Goal: Information Seeking & Learning: Find specific fact

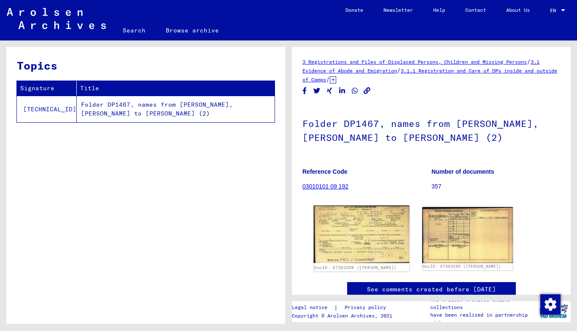
click at [356, 229] on img at bounding box center [361, 234] width 95 height 58
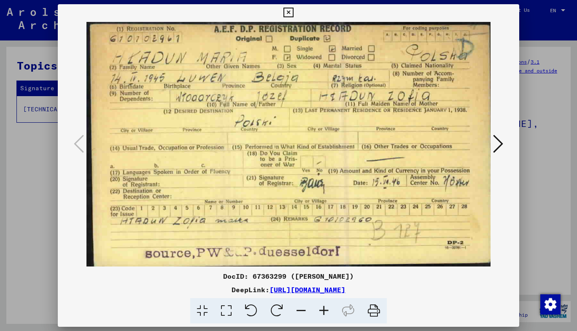
click at [533, 163] on div at bounding box center [288, 165] width 577 height 331
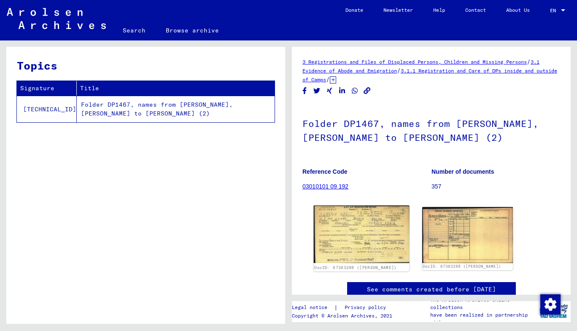
click at [346, 228] on img at bounding box center [361, 234] width 95 height 58
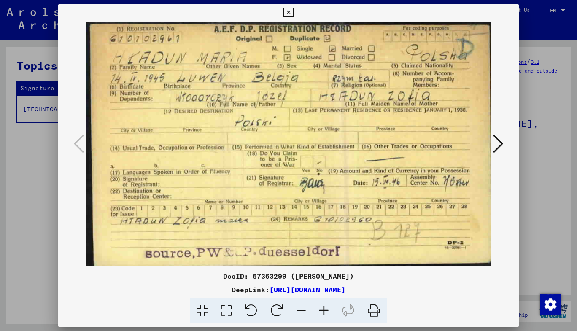
click at [291, 10] on icon at bounding box center [288, 13] width 10 height 10
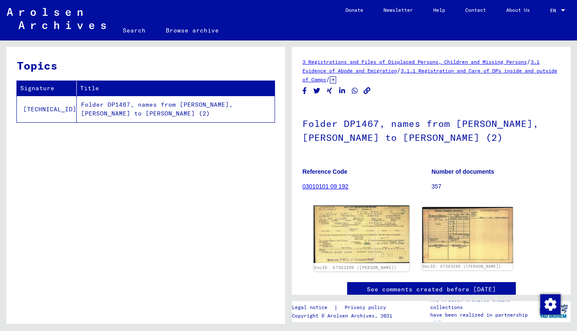
click at [345, 230] on img at bounding box center [361, 234] width 95 height 58
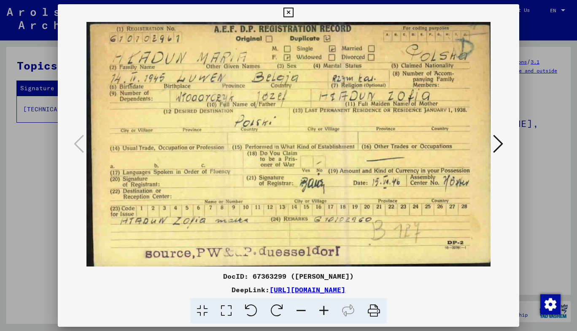
click at [287, 12] on icon at bounding box center [288, 13] width 10 height 10
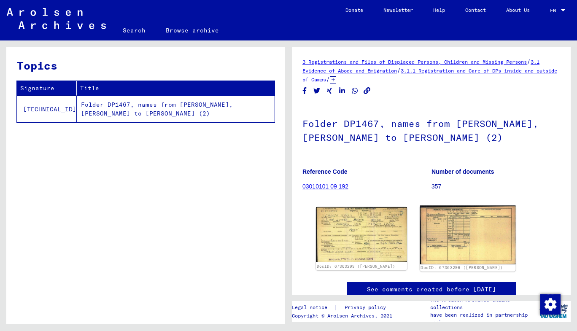
click at [439, 235] on img at bounding box center [466, 234] width 95 height 59
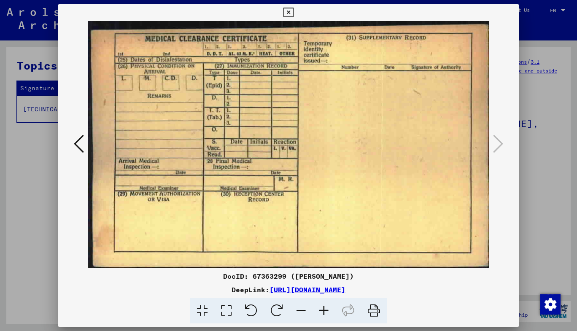
click at [81, 145] on icon at bounding box center [79, 144] width 10 height 20
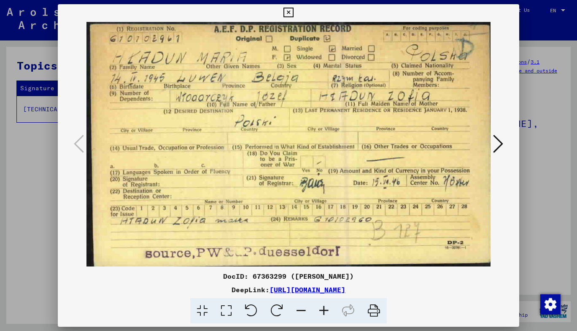
click at [286, 15] on icon at bounding box center [288, 13] width 10 height 10
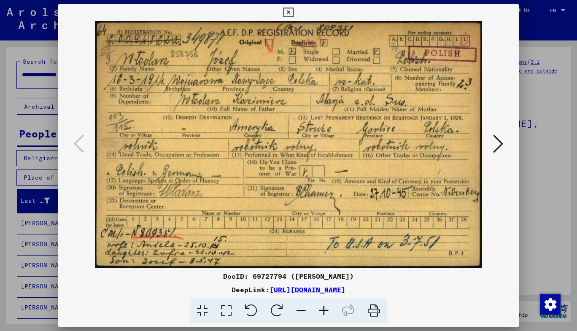
scroll to position [395, 0]
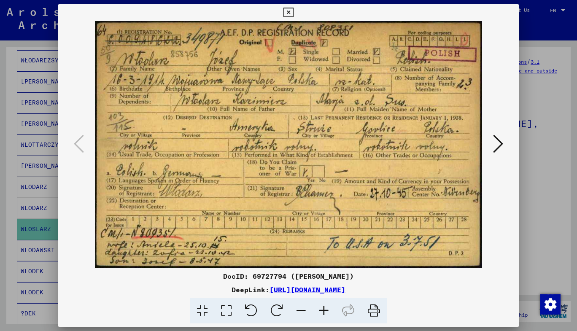
click at [287, 13] on icon at bounding box center [288, 13] width 10 height 10
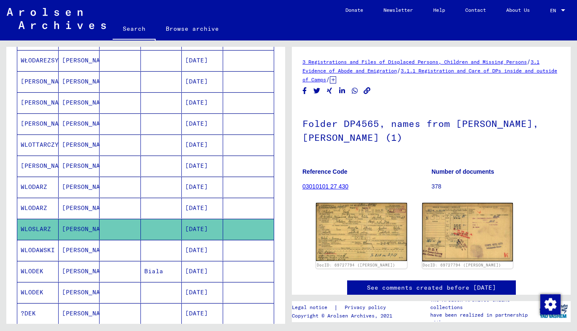
click at [67, 250] on mat-cell "[PERSON_NAME]" at bounding box center [79, 250] width 41 height 21
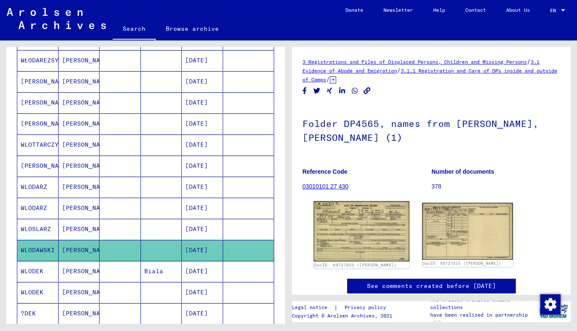
click at [343, 226] on img at bounding box center [361, 231] width 95 height 60
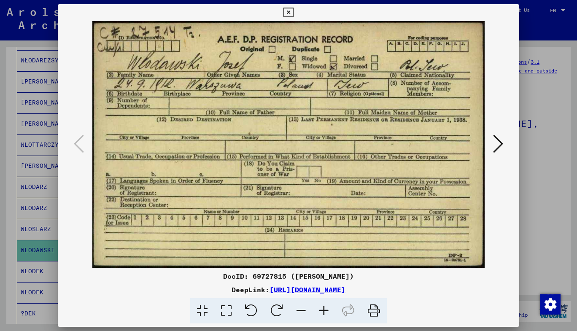
click at [290, 16] on icon at bounding box center [288, 13] width 10 height 10
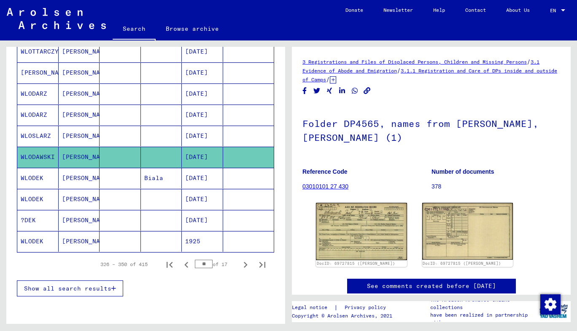
scroll to position [488, 0]
click at [99, 178] on mat-cell at bounding box center [119, 177] width 41 height 21
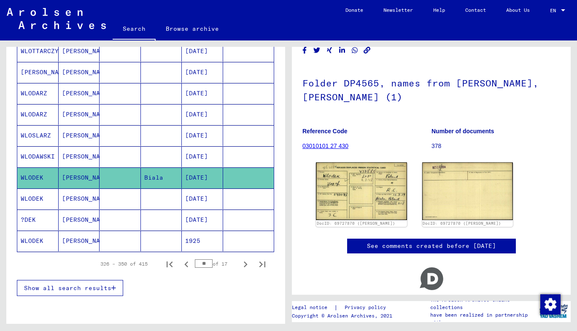
scroll to position [41, 0]
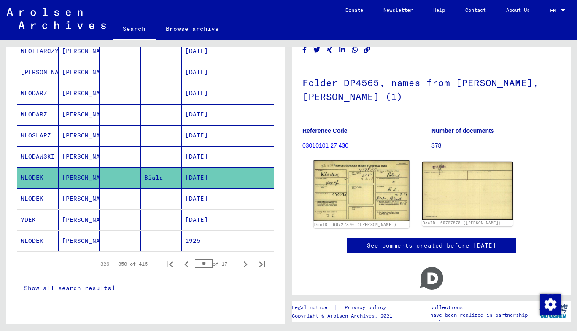
click at [350, 189] on img at bounding box center [361, 190] width 95 height 60
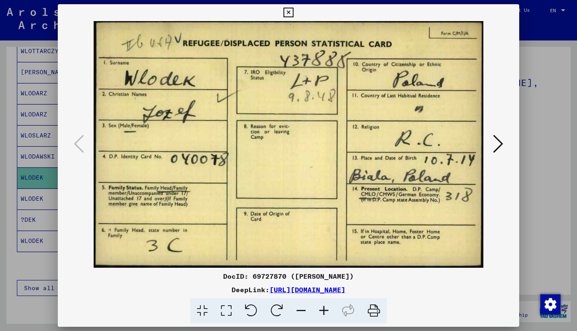
click at [287, 17] on icon at bounding box center [288, 13] width 10 height 10
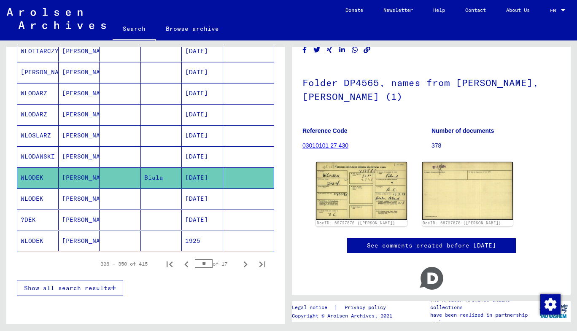
click at [107, 196] on mat-cell at bounding box center [119, 198] width 41 height 21
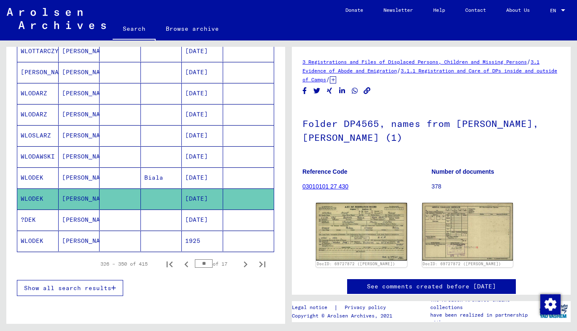
scroll to position [73, 0]
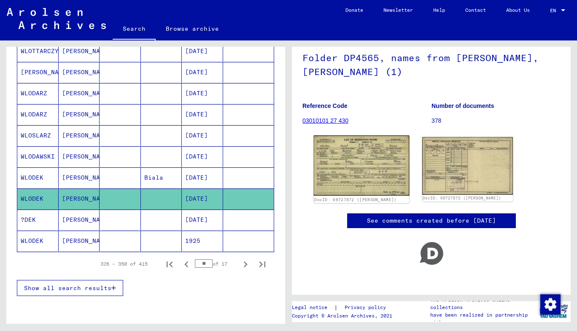
click at [346, 158] on img at bounding box center [361, 165] width 95 height 60
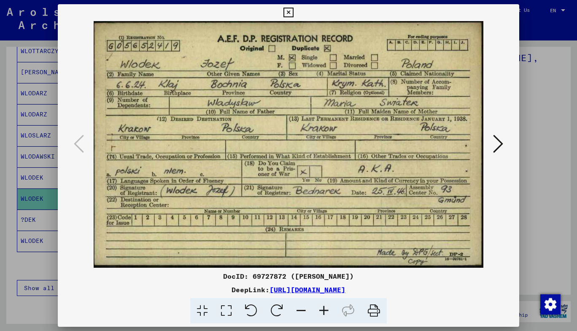
click at [287, 13] on icon at bounding box center [288, 13] width 10 height 10
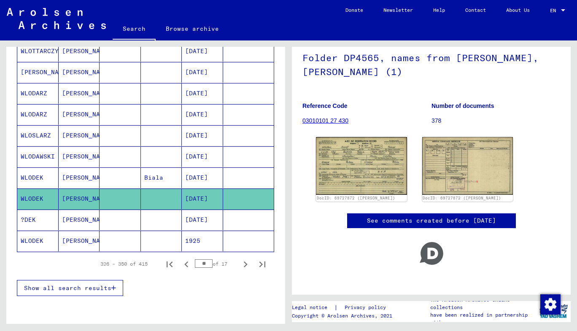
click at [75, 223] on mat-cell "[PERSON_NAME]" at bounding box center [79, 219] width 41 height 21
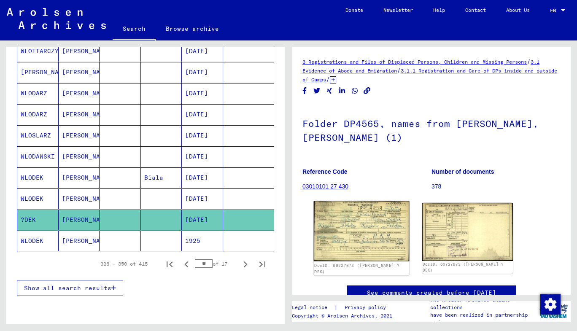
click at [354, 235] on img at bounding box center [361, 231] width 95 height 60
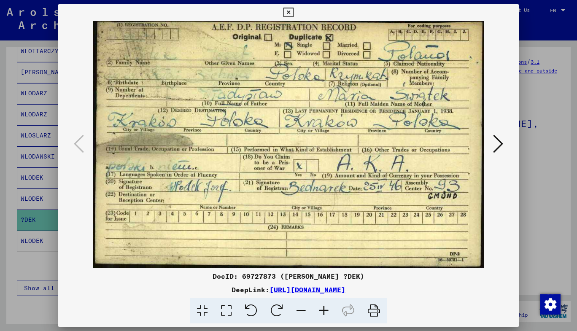
click at [287, 14] on icon at bounding box center [288, 13] width 10 height 10
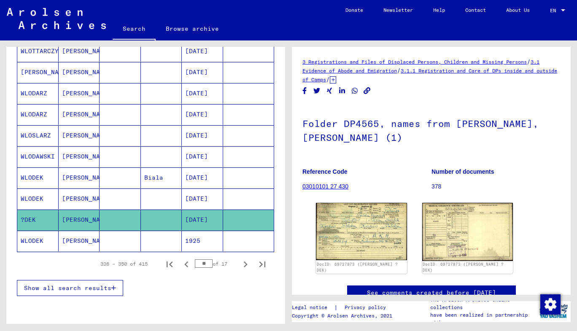
click at [112, 235] on mat-cell at bounding box center [119, 241] width 41 height 21
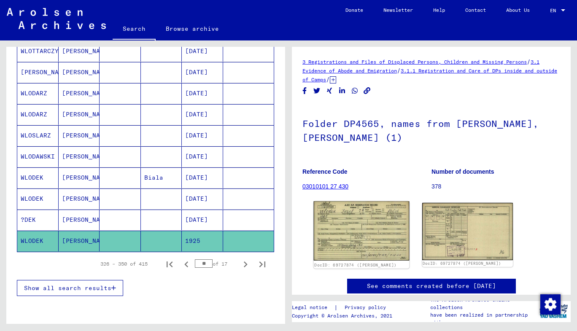
click at [336, 236] on img at bounding box center [361, 230] width 95 height 59
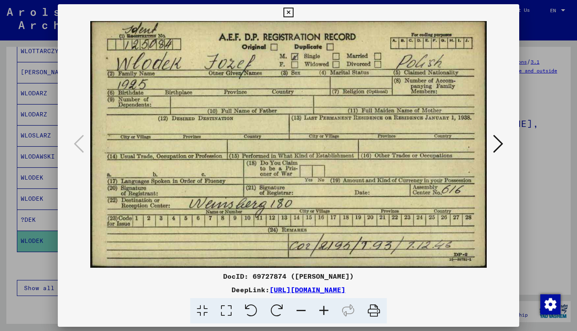
click at [289, 13] on icon at bounding box center [288, 13] width 10 height 10
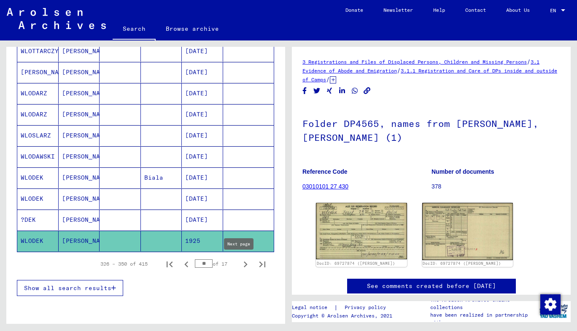
click at [239, 264] on icon "Next page" at bounding box center [245, 264] width 12 height 12
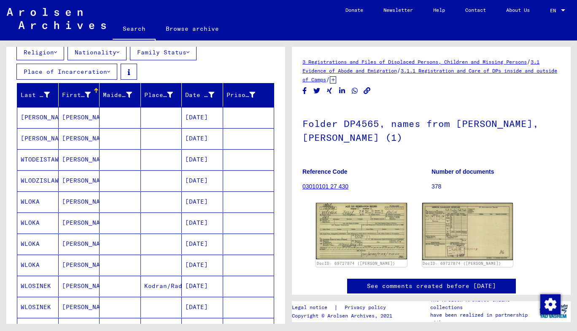
scroll to position [107, 0]
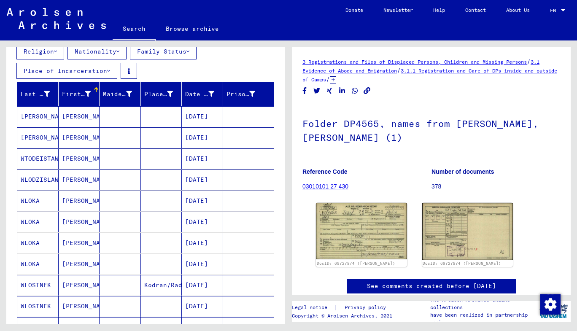
click at [83, 115] on mat-cell "[PERSON_NAME]" at bounding box center [79, 116] width 41 height 21
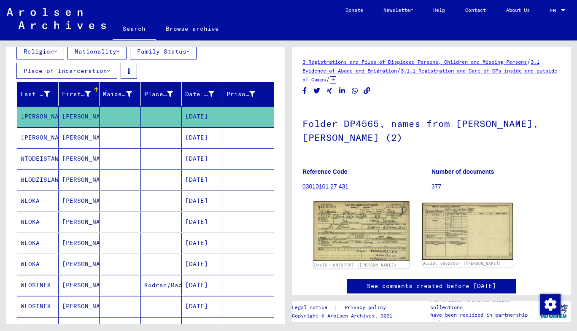
click at [366, 216] on img at bounding box center [361, 231] width 95 height 60
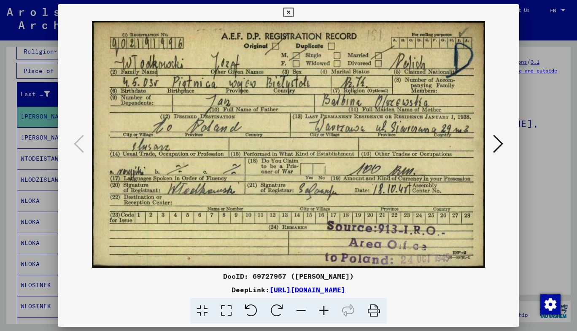
click at [285, 11] on icon at bounding box center [288, 13] width 10 height 10
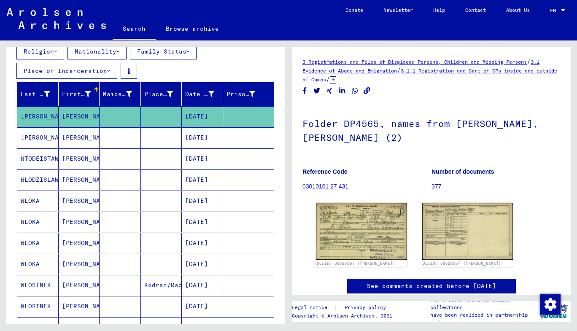
click at [57, 138] on mat-cell "[PERSON_NAME]" at bounding box center [37, 137] width 41 height 21
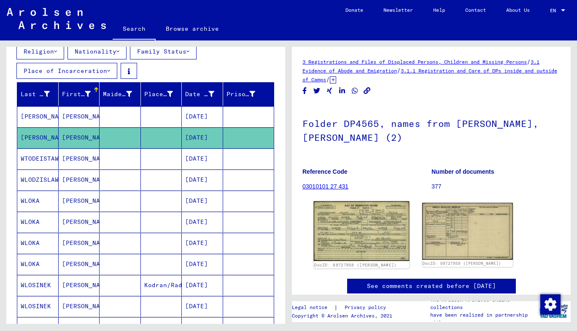
click at [361, 225] on img at bounding box center [361, 231] width 95 height 60
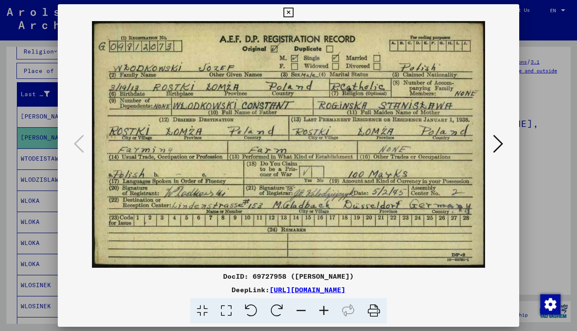
click at [289, 11] on icon at bounding box center [288, 13] width 10 height 10
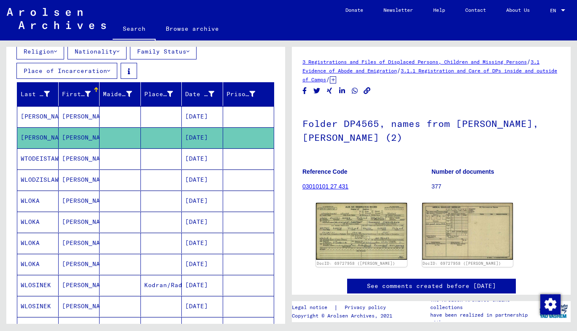
click at [89, 157] on mat-cell "[PERSON_NAME]" at bounding box center [79, 158] width 41 height 21
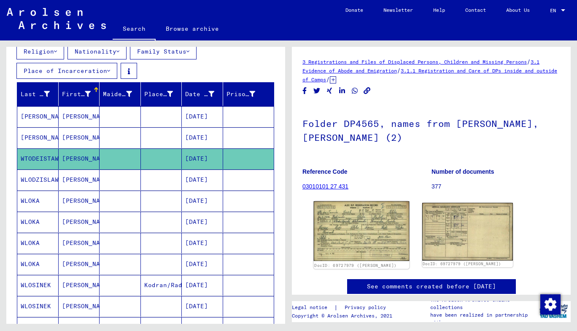
click at [363, 217] on img at bounding box center [361, 231] width 95 height 60
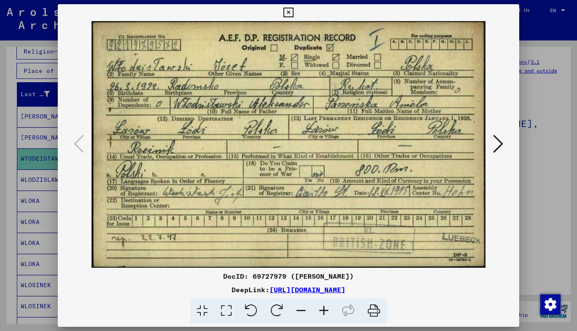
click at [285, 13] on icon at bounding box center [288, 13] width 10 height 10
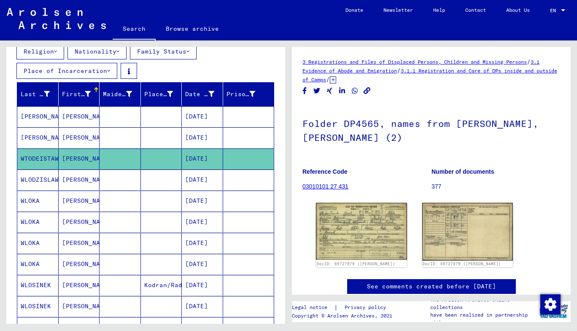
click at [81, 177] on mat-cell "[PERSON_NAME]" at bounding box center [79, 179] width 41 height 21
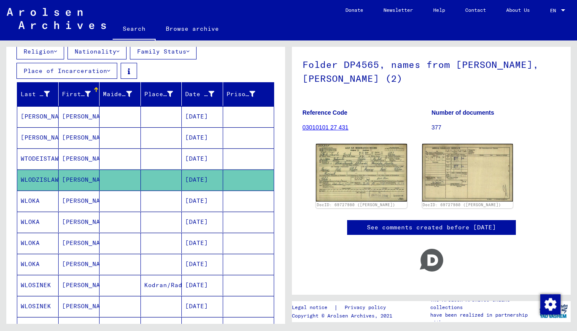
scroll to position [60, 0]
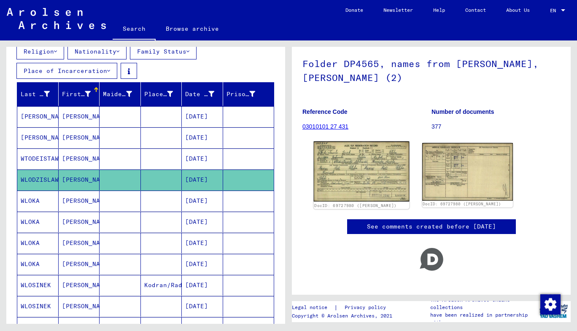
click at [352, 153] on img at bounding box center [361, 171] width 95 height 60
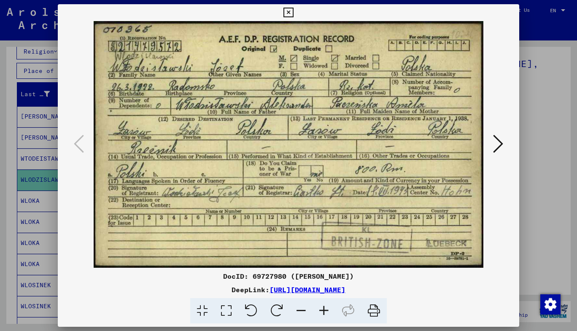
click at [287, 13] on icon at bounding box center [288, 13] width 10 height 10
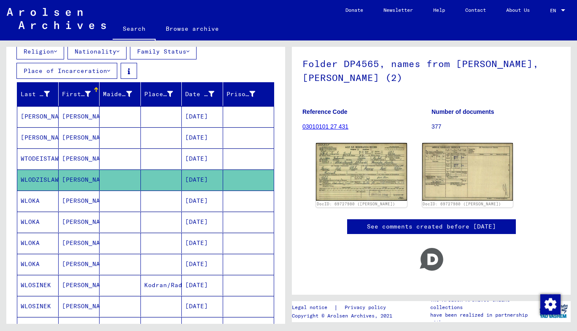
click at [99, 202] on mat-cell at bounding box center [119, 201] width 41 height 21
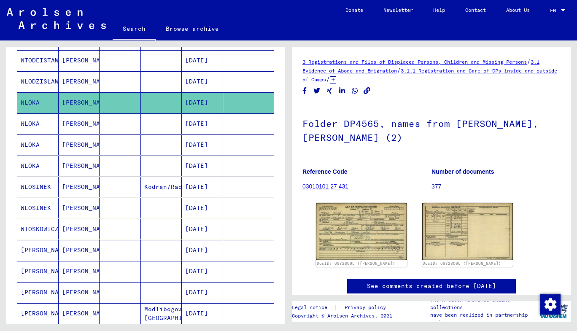
scroll to position [206, 0]
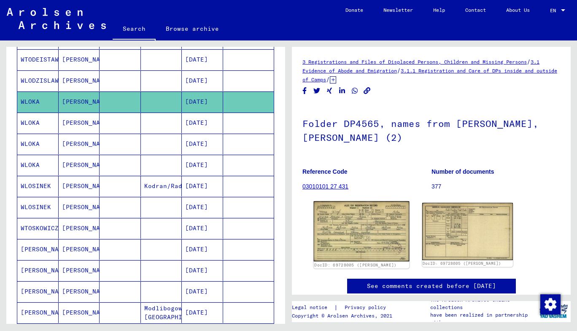
click at [340, 230] on img at bounding box center [361, 231] width 95 height 60
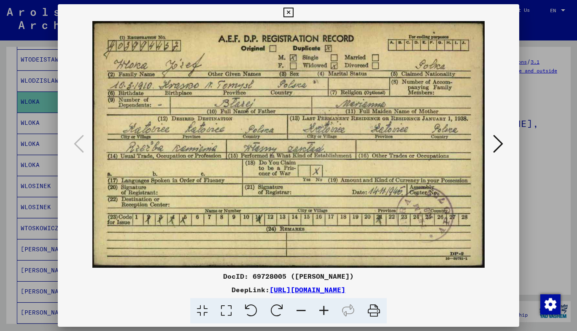
click at [286, 11] on icon at bounding box center [288, 13] width 10 height 10
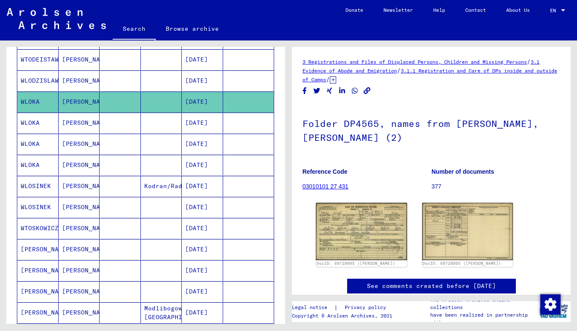
click at [95, 117] on mat-cell "[PERSON_NAME]" at bounding box center [79, 123] width 41 height 21
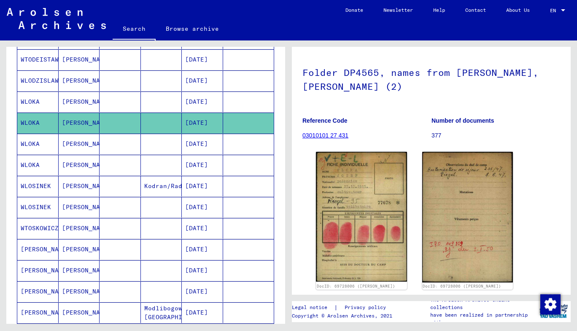
scroll to position [60, 0]
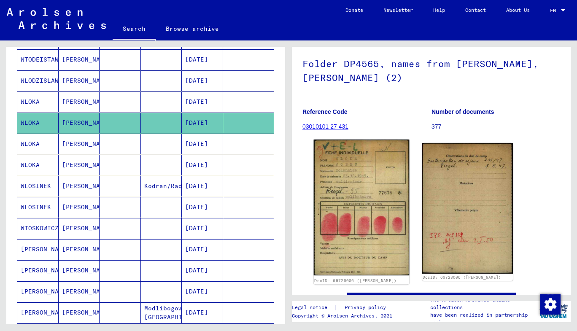
click at [342, 199] on img at bounding box center [361, 208] width 95 height 136
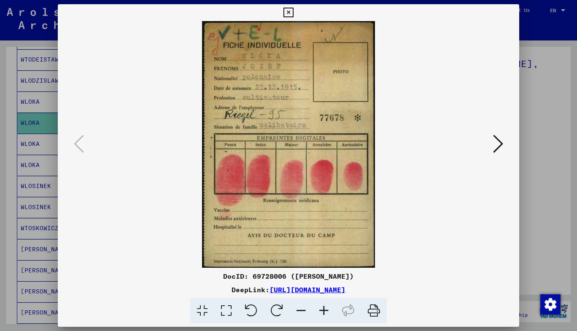
click at [287, 13] on icon at bounding box center [288, 13] width 10 height 10
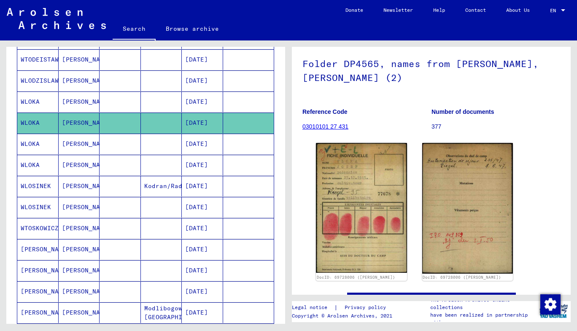
click at [61, 148] on mat-cell "[PERSON_NAME]" at bounding box center [79, 144] width 41 height 21
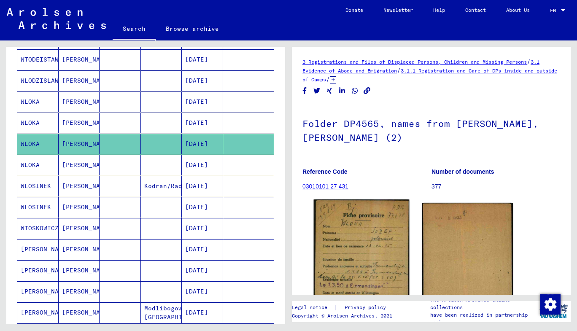
click at [360, 249] on img at bounding box center [361, 266] width 95 height 134
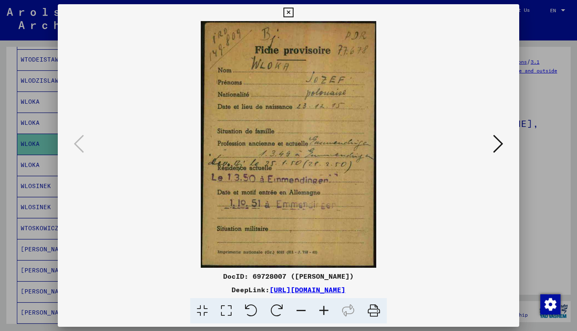
click at [290, 14] on icon at bounding box center [288, 13] width 10 height 10
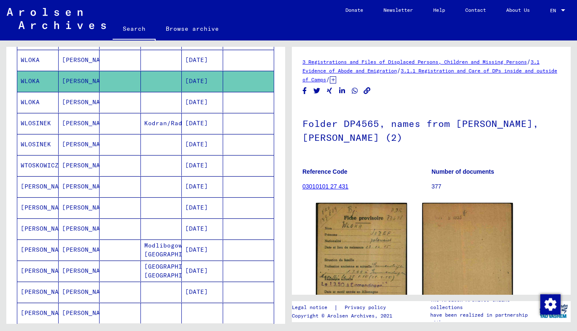
scroll to position [269, 0]
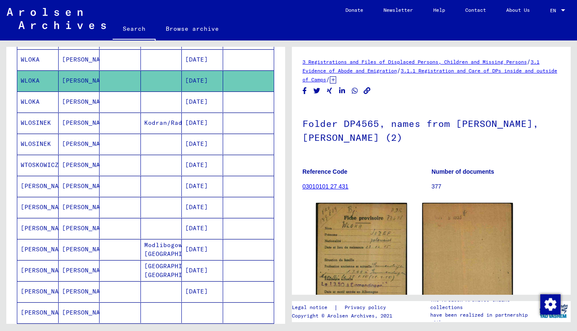
click at [72, 169] on mat-cell "[PERSON_NAME]" at bounding box center [79, 165] width 41 height 21
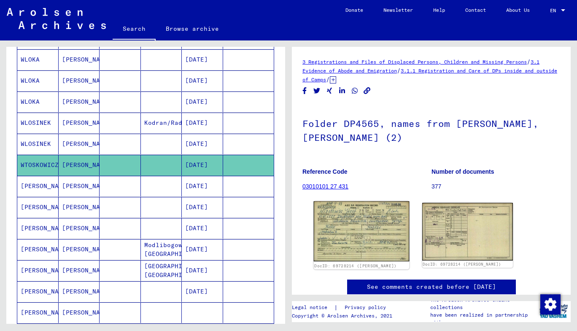
click at [354, 228] on img at bounding box center [361, 231] width 95 height 60
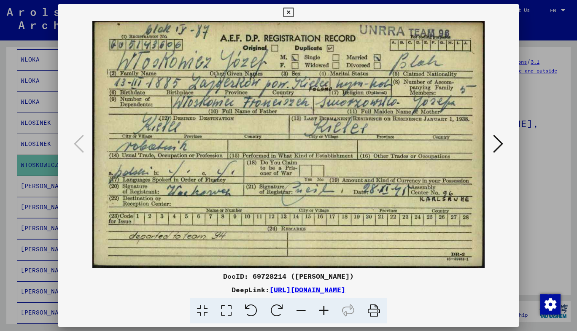
click at [288, 10] on icon at bounding box center [288, 13] width 10 height 10
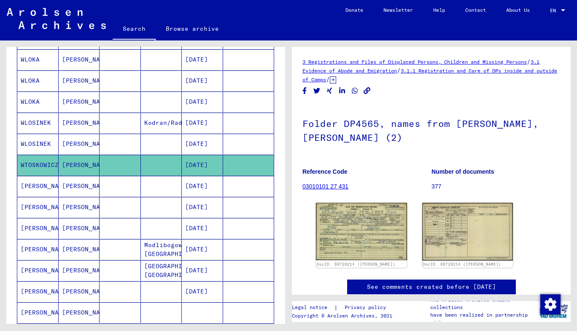
click at [79, 185] on mat-cell "[PERSON_NAME]" at bounding box center [79, 186] width 41 height 21
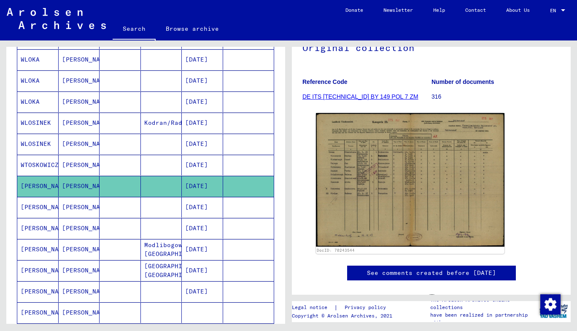
scroll to position [85, 0]
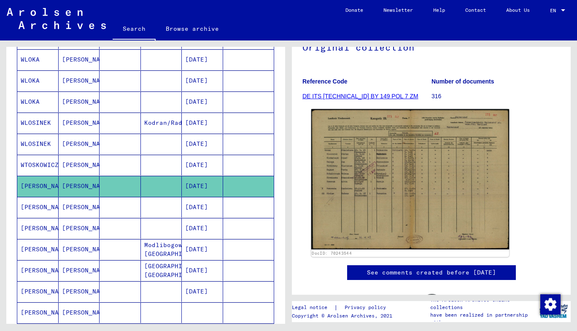
click at [397, 166] on img at bounding box center [410, 179] width 198 height 140
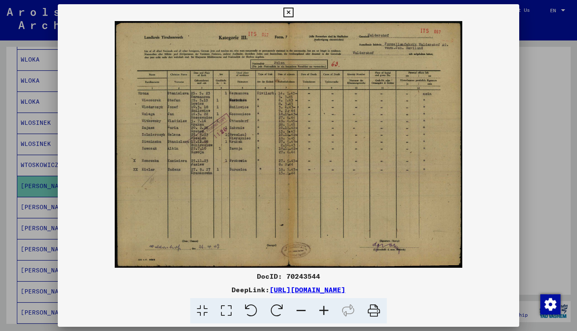
click at [287, 14] on icon at bounding box center [288, 13] width 10 height 10
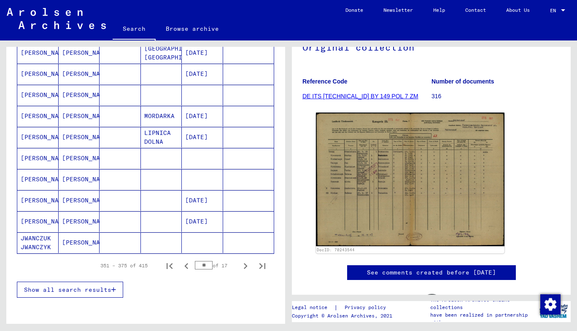
scroll to position [488, 0]
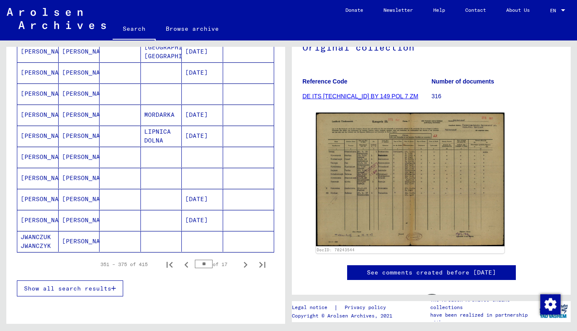
click at [62, 218] on mat-cell "[PERSON_NAME]" at bounding box center [79, 220] width 41 height 21
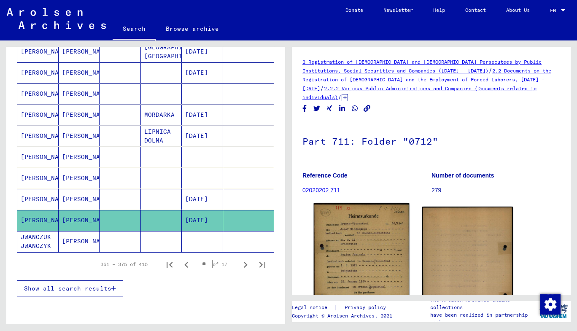
click at [354, 241] on img at bounding box center [361, 271] width 95 height 136
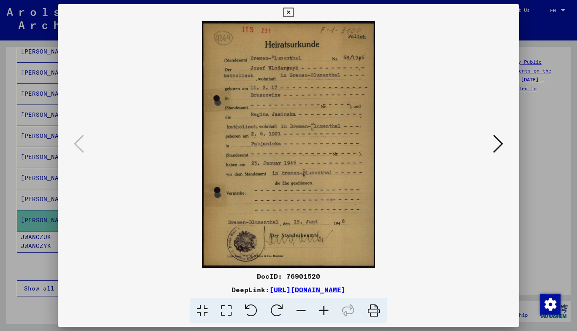
click at [287, 16] on icon at bounding box center [288, 13] width 10 height 10
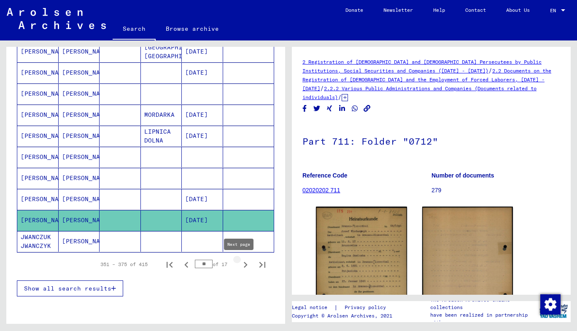
click at [239, 264] on icon "Next page" at bounding box center [245, 265] width 12 height 12
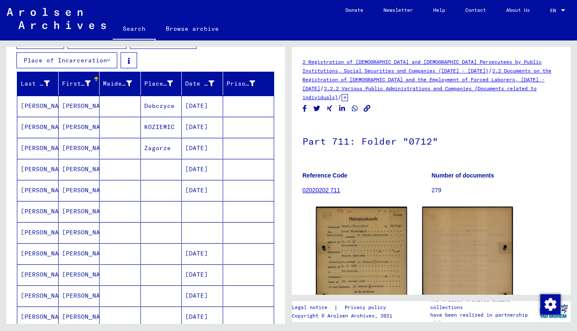
scroll to position [117, 0]
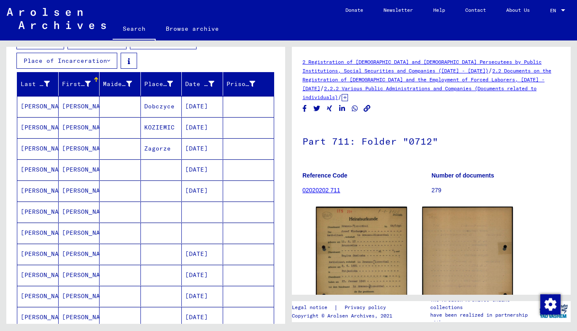
click at [104, 129] on mat-cell at bounding box center [119, 127] width 41 height 21
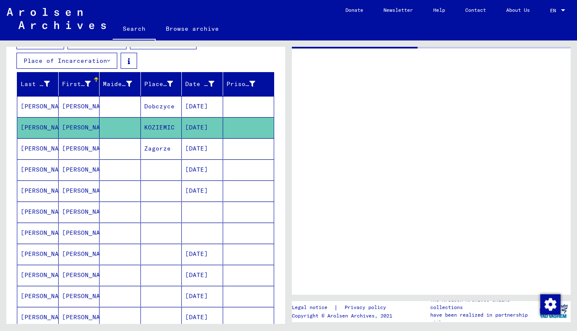
click at [100, 146] on mat-cell at bounding box center [119, 148] width 41 height 21
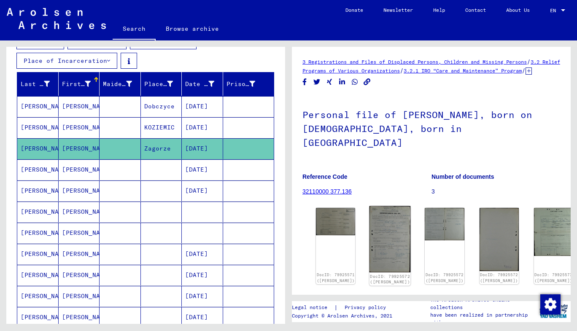
click at [369, 229] on img at bounding box center [389, 239] width 41 height 66
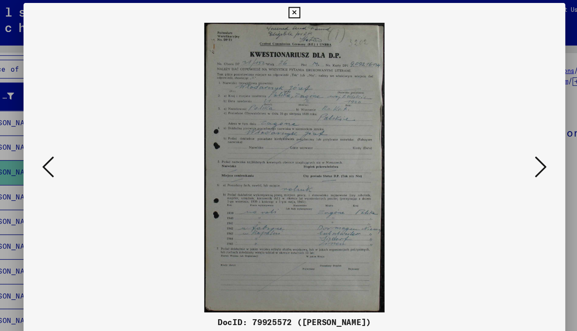
click at [286, 14] on icon at bounding box center [288, 13] width 10 height 10
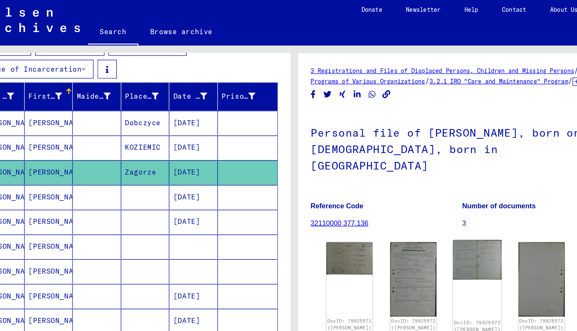
click at [424, 213] on img at bounding box center [444, 223] width 41 height 34
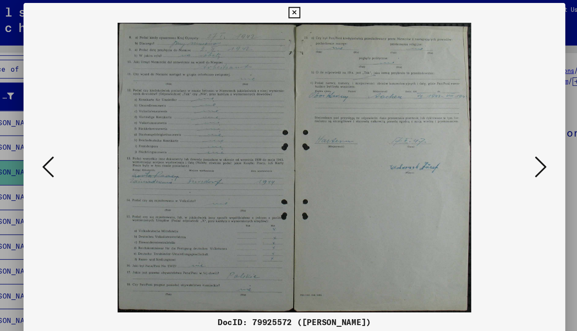
click at [487, 143] on img at bounding box center [288, 144] width 404 height 247
click at [498, 145] on icon at bounding box center [498, 144] width 10 height 20
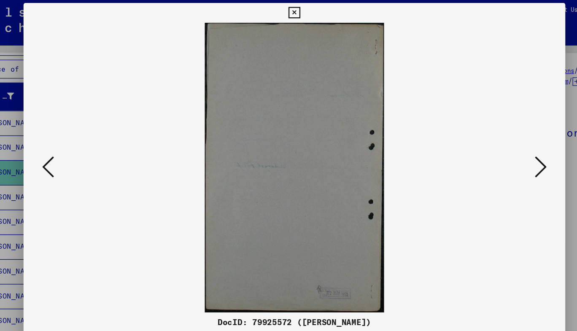
click at [498, 145] on icon at bounding box center [498, 144] width 10 height 20
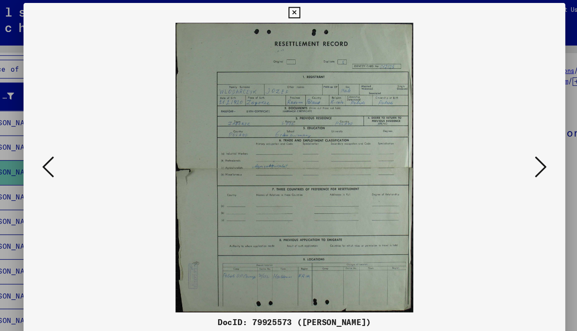
click at [498, 145] on icon at bounding box center [498, 144] width 10 height 20
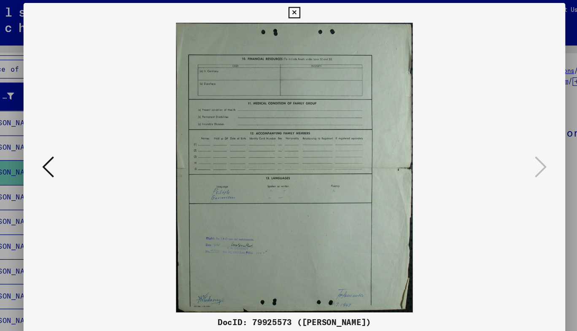
click at [82, 142] on icon at bounding box center [79, 144] width 10 height 20
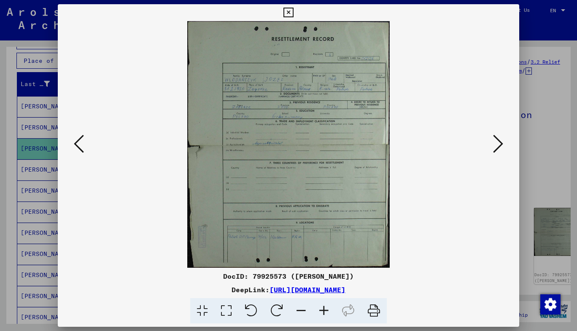
click at [499, 145] on icon at bounding box center [498, 144] width 10 height 20
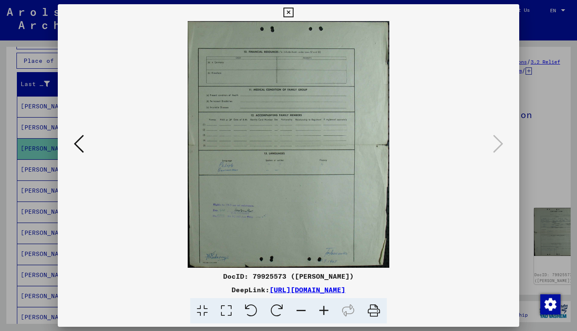
click at [290, 12] on icon at bounding box center [288, 13] width 10 height 10
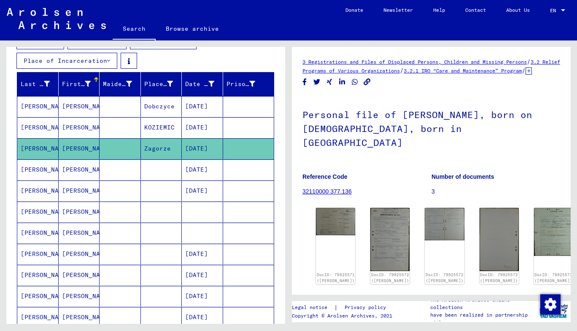
click at [81, 171] on mat-cell "[PERSON_NAME]" at bounding box center [79, 169] width 41 height 21
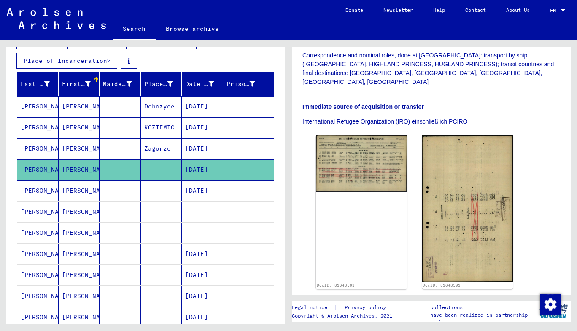
scroll to position [234, 0]
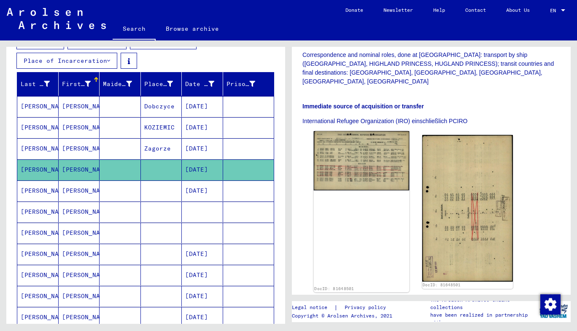
click at [355, 155] on img at bounding box center [361, 160] width 95 height 59
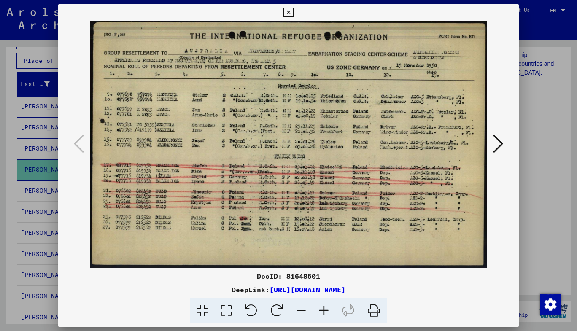
click at [499, 142] on icon at bounding box center [498, 144] width 10 height 20
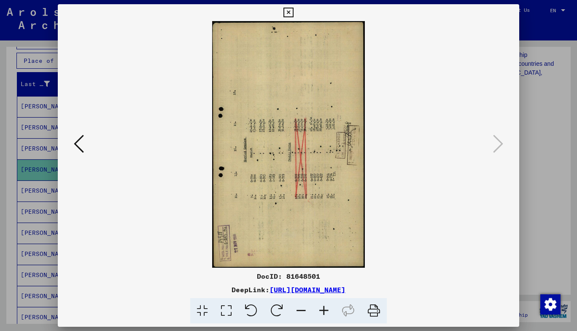
click at [287, 9] on icon at bounding box center [288, 13] width 10 height 10
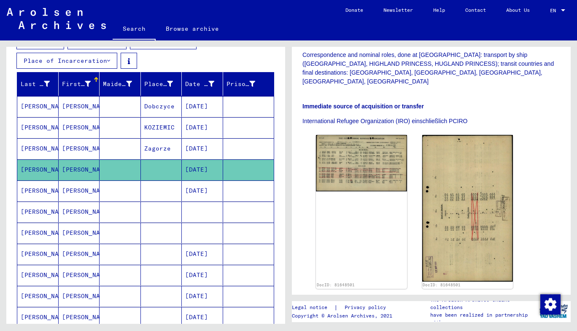
click at [107, 185] on mat-cell at bounding box center [119, 190] width 41 height 21
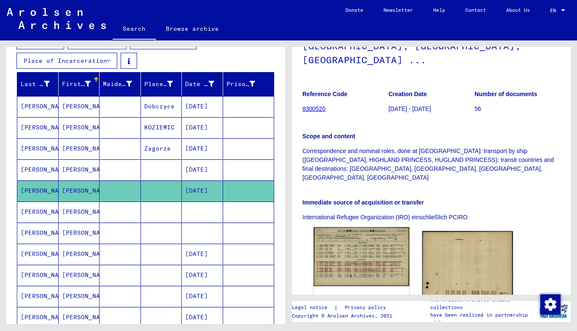
scroll to position [140, 0]
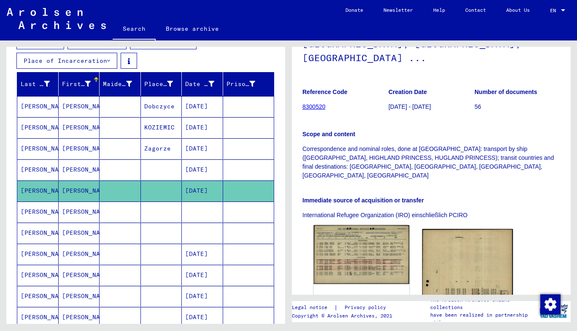
click at [355, 232] on img at bounding box center [361, 254] width 95 height 59
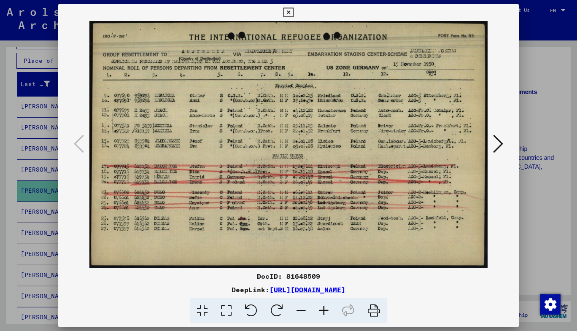
click at [286, 11] on icon at bounding box center [288, 13] width 10 height 10
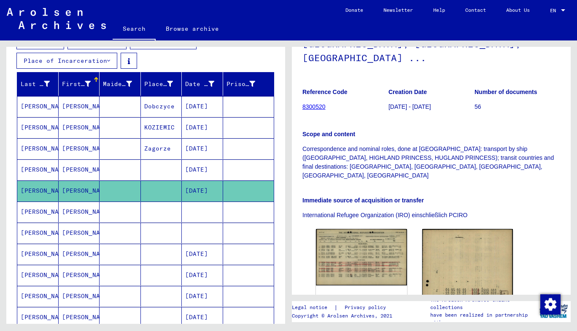
click at [107, 204] on mat-cell at bounding box center [119, 211] width 41 height 21
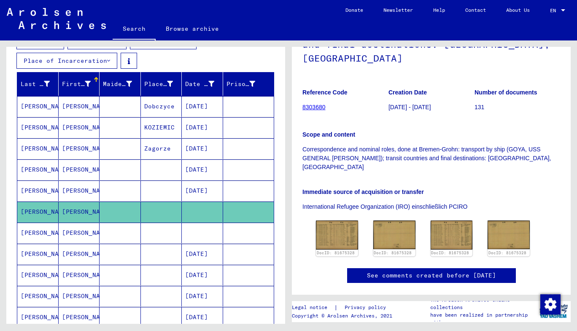
scroll to position [114, 0]
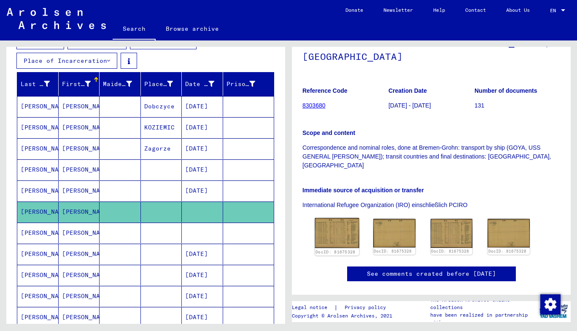
click at [332, 218] on img at bounding box center [337, 233] width 44 height 30
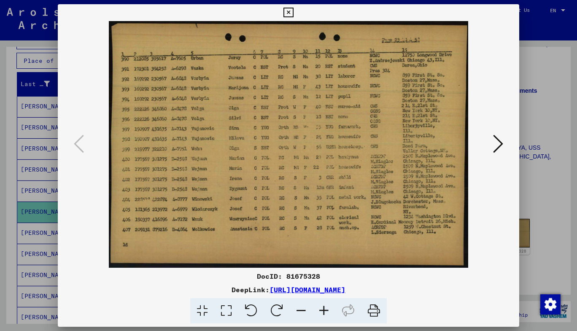
click at [290, 16] on icon at bounding box center [288, 13] width 10 height 10
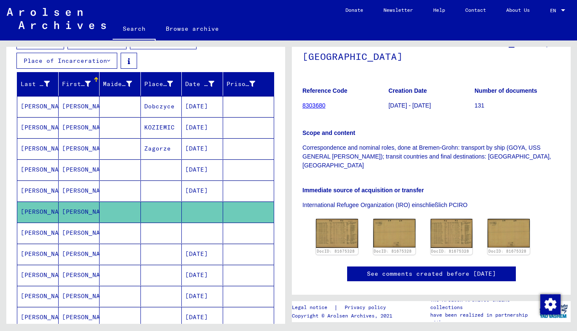
click at [66, 236] on mat-cell "[PERSON_NAME]" at bounding box center [79, 233] width 41 height 21
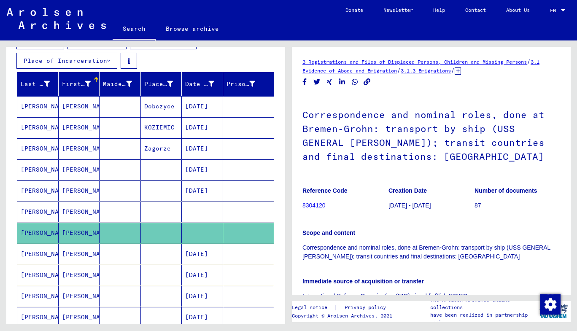
scroll to position [116, 0]
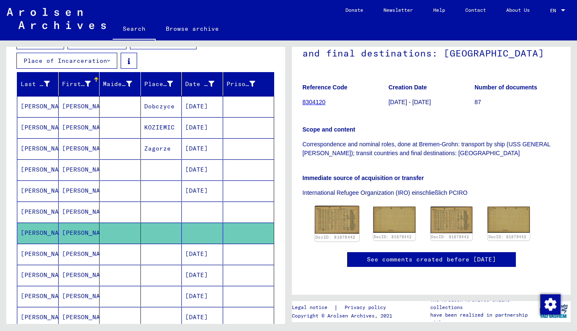
click at [328, 206] on img at bounding box center [337, 220] width 44 height 28
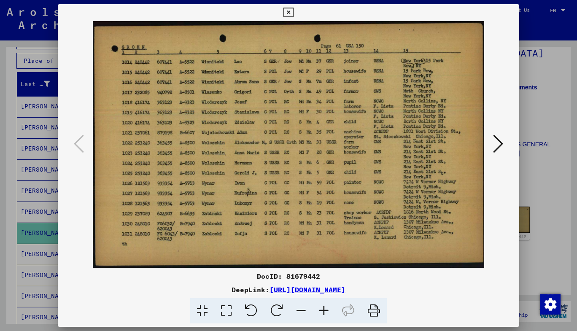
click at [286, 13] on icon at bounding box center [288, 13] width 10 height 10
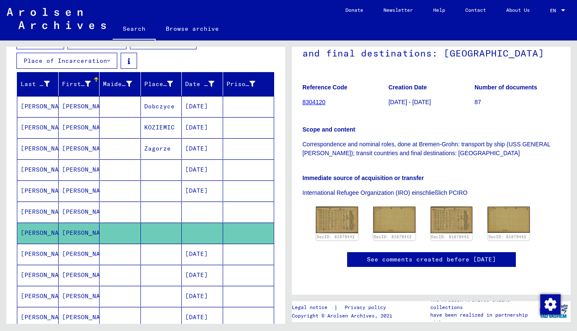
click at [69, 255] on mat-cell "[PERSON_NAME]" at bounding box center [79, 254] width 41 height 21
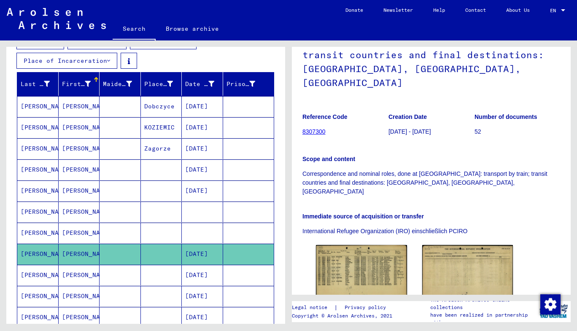
scroll to position [90, 0]
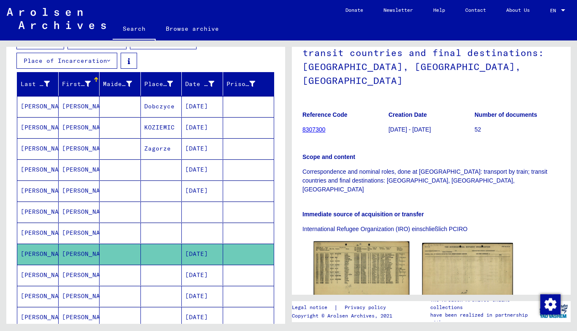
click at [353, 247] on img at bounding box center [361, 270] width 95 height 59
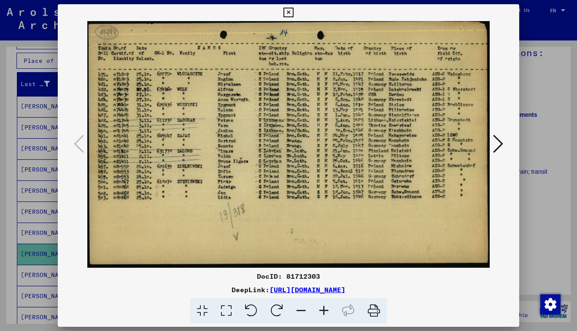
click at [495, 147] on icon at bounding box center [498, 144] width 10 height 20
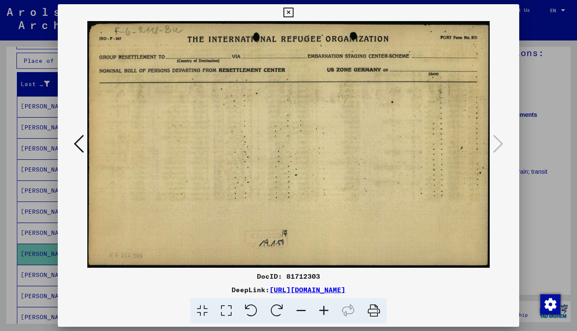
click at [290, 15] on icon at bounding box center [288, 13] width 10 height 10
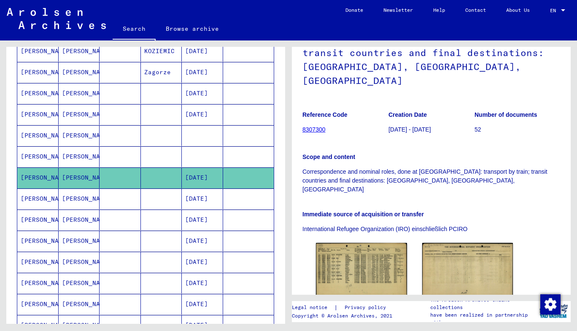
scroll to position [193, 0]
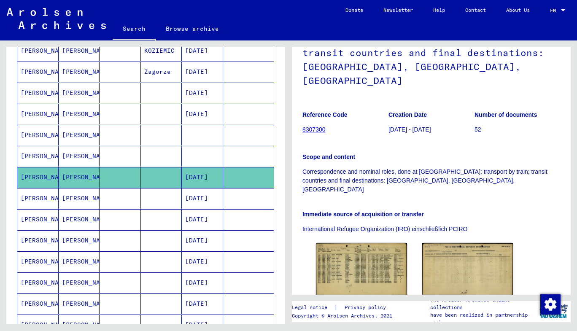
click at [92, 202] on mat-cell "[PERSON_NAME]" at bounding box center [79, 198] width 41 height 21
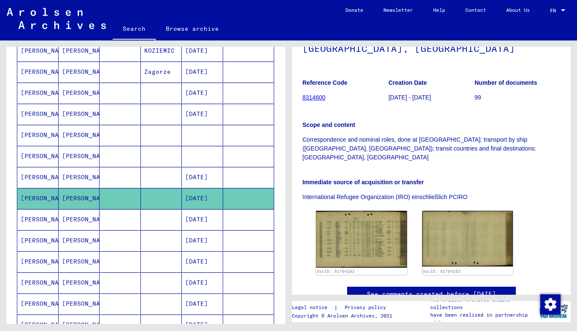
scroll to position [122, 0]
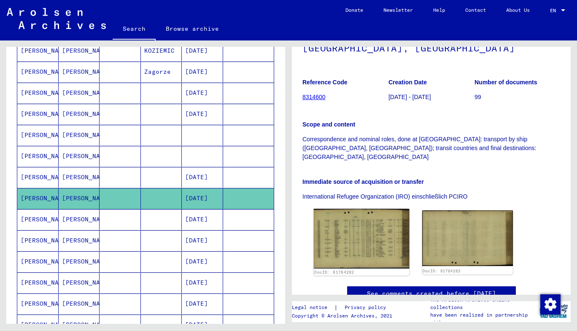
click at [349, 209] on img at bounding box center [361, 238] width 95 height 59
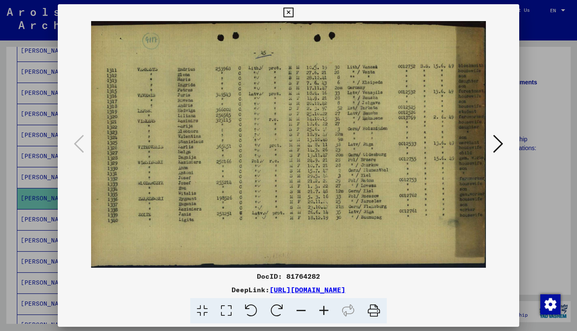
click at [288, 17] on icon at bounding box center [288, 13] width 10 height 10
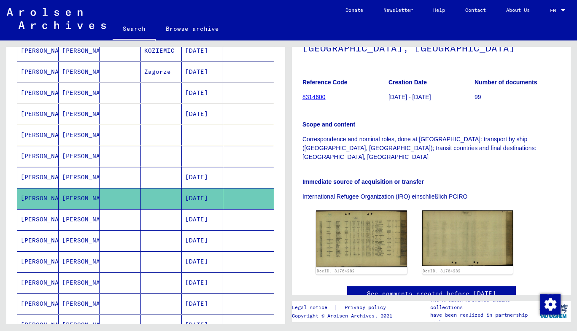
click at [95, 217] on mat-cell "[PERSON_NAME]" at bounding box center [79, 219] width 41 height 21
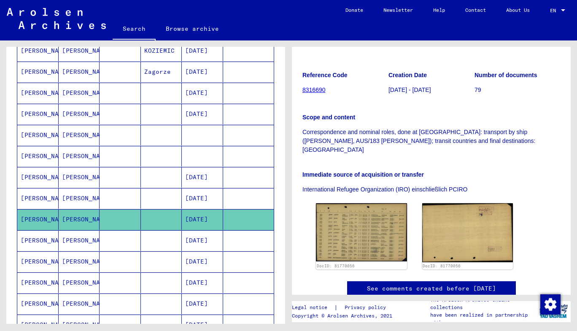
scroll to position [130, 0]
click at [355, 204] on img at bounding box center [361, 232] width 91 height 58
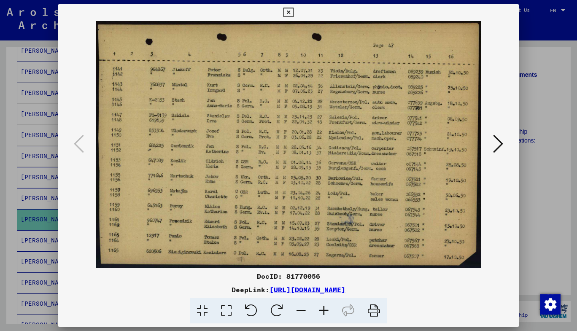
click at [290, 13] on icon at bounding box center [288, 13] width 10 height 10
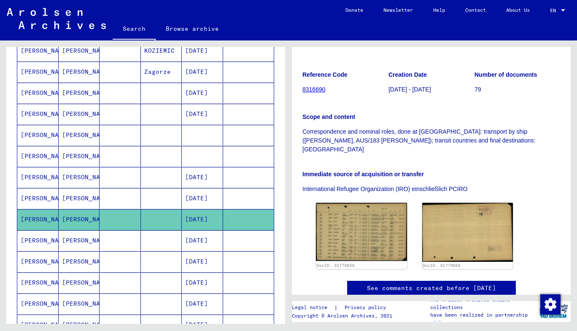
click at [130, 242] on mat-cell at bounding box center [119, 240] width 41 height 21
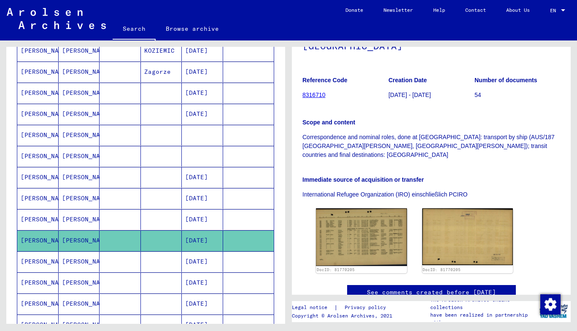
scroll to position [146, 0]
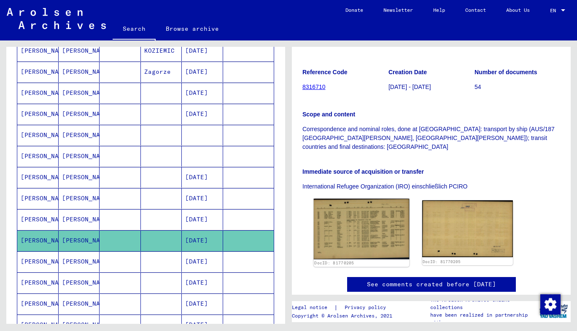
click at [365, 199] on img at bounding box center [361, 229] width 95 height 61
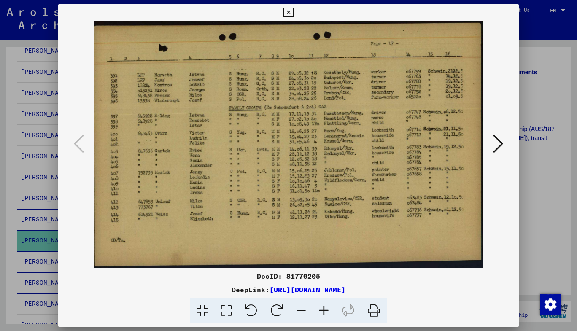
click at [288, 17] on button at bounding box center [288, 12] width 15 height 17
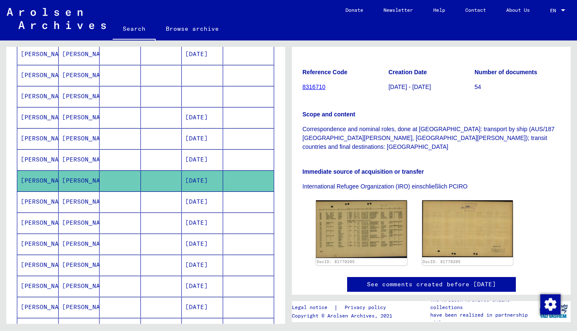
scroll to position [273, 0]
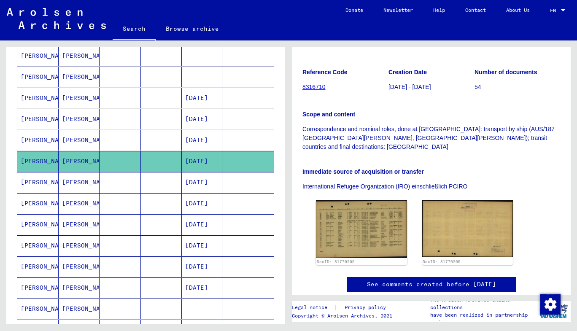
click at [141, 180] on mat-cell at bounding box center [161, 182] width 41 height 21
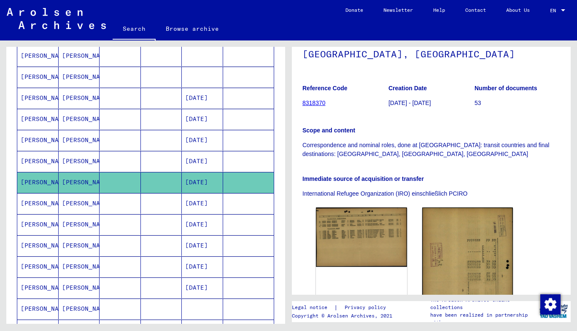
scroll to position [106, 0]
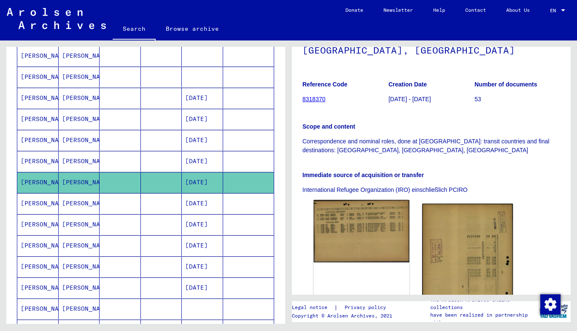
click at [369, 221] on img at bounding box center [361, 231] width 95 height 62
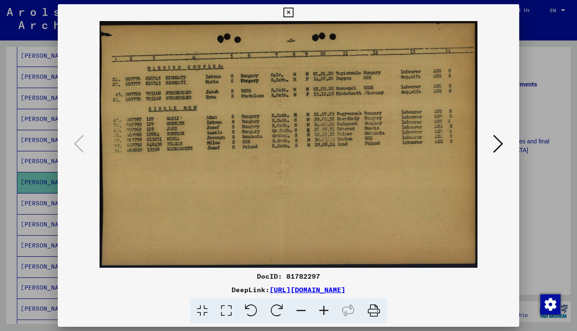
click at [286, 13] on icon at bounding box center [288, 13] width 10 height 10
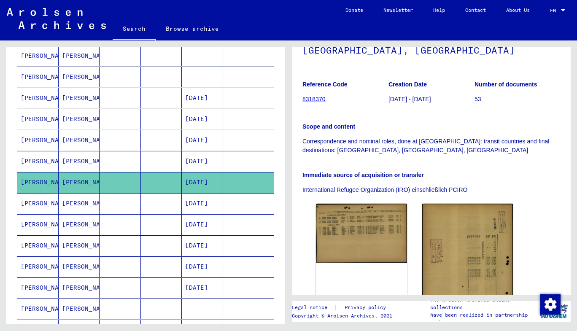
click at [142, 199] on mat-cell at bounding box center [161, 203] width 41 height 21
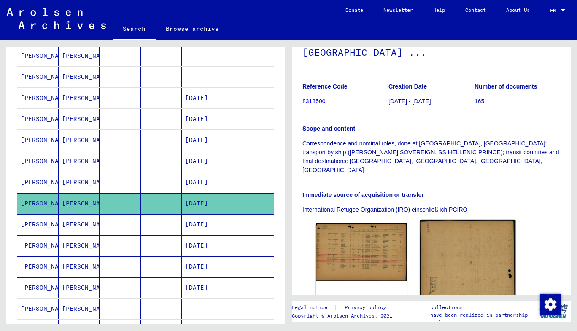
scroll to position [147, 0]
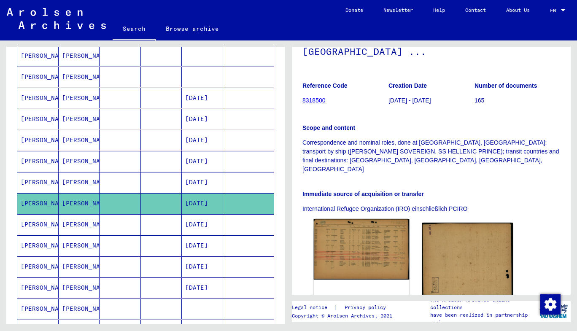
click at [371, 223] on img at bounding box center [361, 249] width 95 height 61
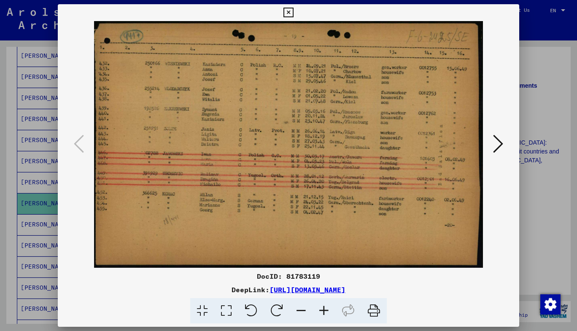
click at [286, 12] on icon at bounding box center [288, 13] width 10 height 10
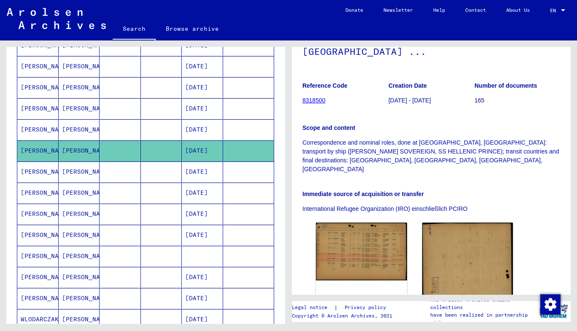
scroll to position [326, 0]
click at [78, 175] on mat-cell "[PERSON_NAME]" at bounding box center [79, 171] width 41 height 21
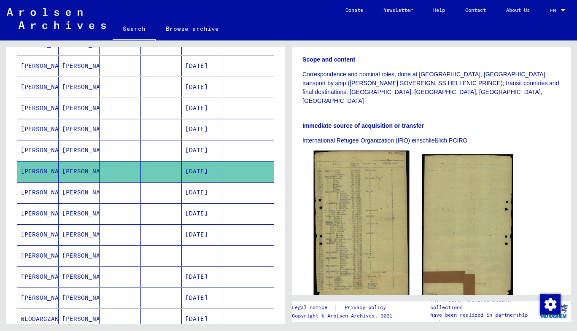
scroll to position [216, 0]
click at [356, 197] on img at bounding box center [361, 224] width 95 height 148
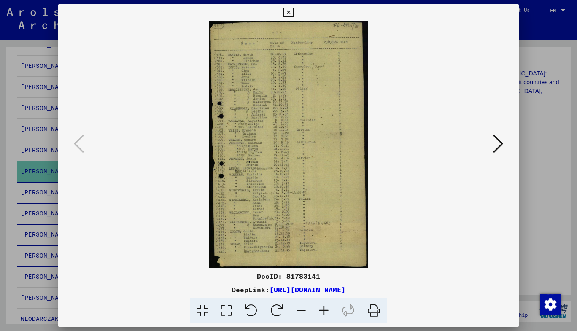
click at [288, 14] on icon at bounding box center [288, 13] width 10 height 10
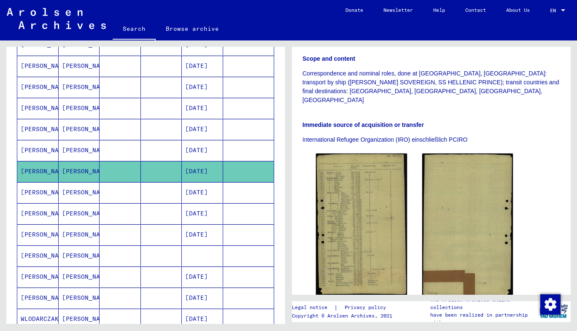
click at [90, 193] on mat-cell "[PERSON_NAME]" at bounding box center [79, 192] width 41 height 21
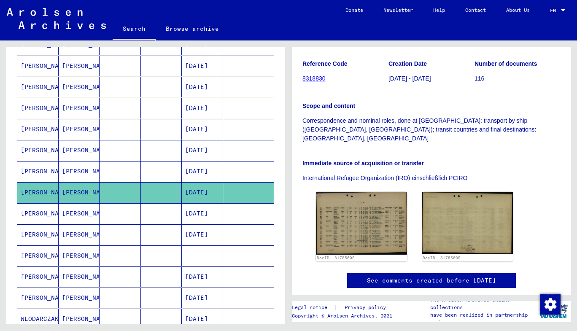
scroll to position [151, 0]
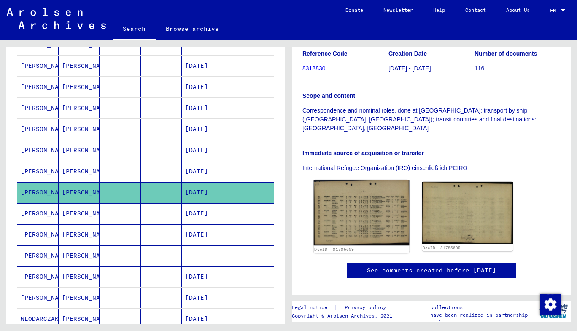
click at [359, 187] on img at bounding box center [361, 213] width 95 height 66
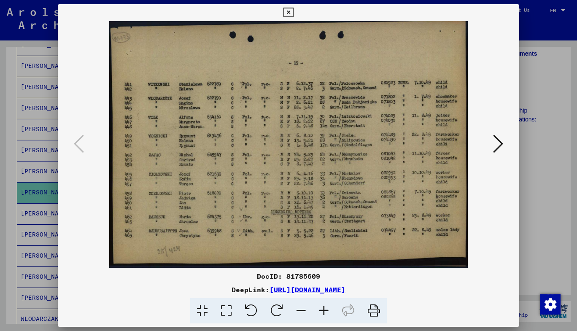
click at [287, 15] on icon at bounding box center [288, 13] width 10 height 10
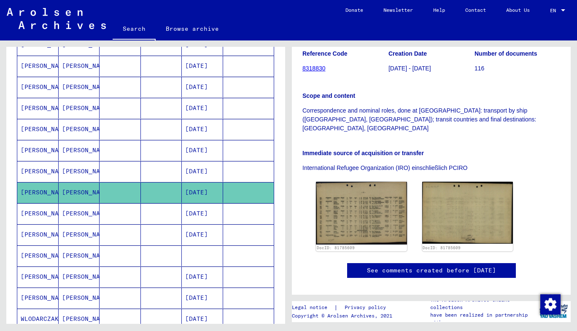
click at [106, 212] on mat-cell at bounding box center [119, 213] width 41 height 21
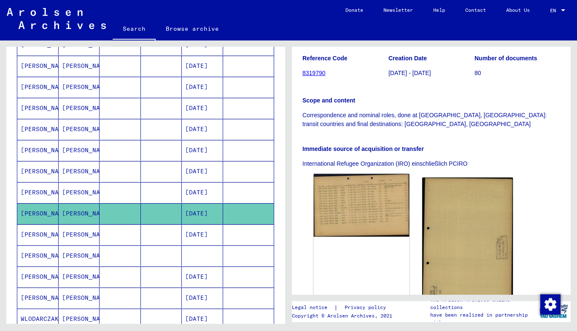
scroll to position [133, 0]
click at [344, 204] on img at bounding box center [361, 204] width 95 height 63
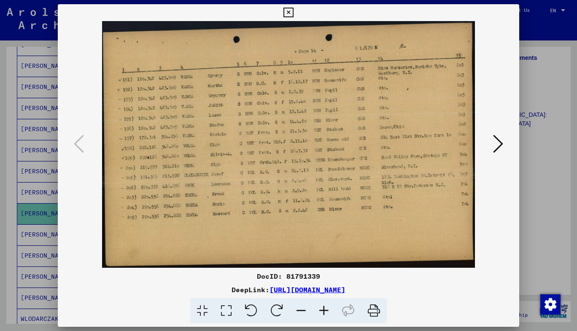
click at [288, 13] on icon at bounding box center [288, 13] width 10 height 10
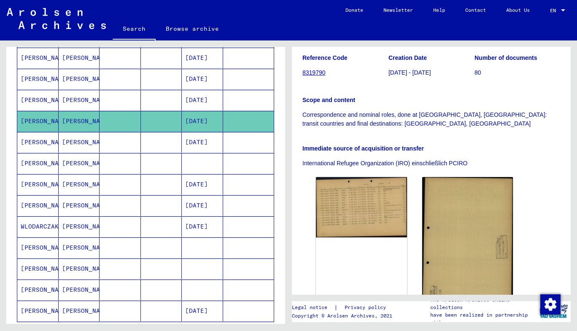
scroll to position [419, 0]
click at [84, 132] on mat-cell "[PERSON_NAME]" at bounding box center [79, 142] width 41 height 21
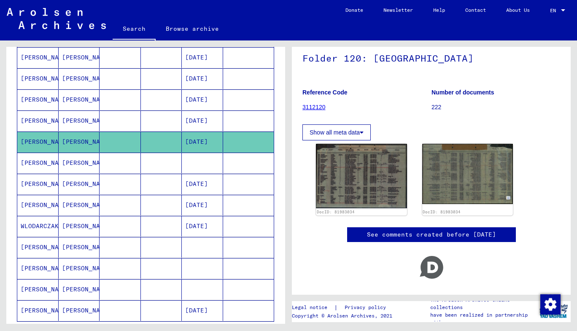
scroll to position [67, 0]
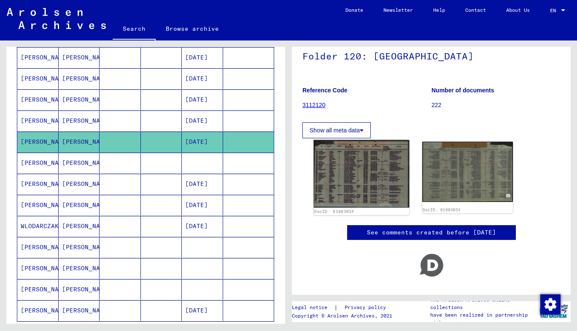
click at [363, 169] on img at bounding box center [361, 174] width 95 height 68
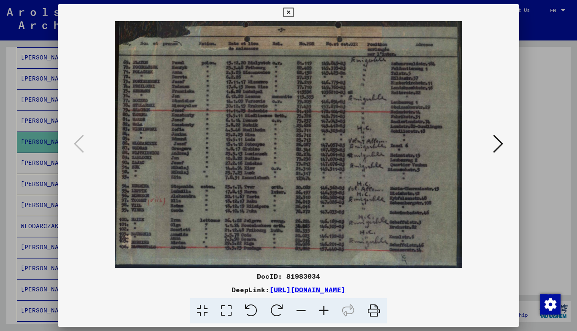
click at [288, 14] on icon at bounding box center [288, 13] width 10 height 10
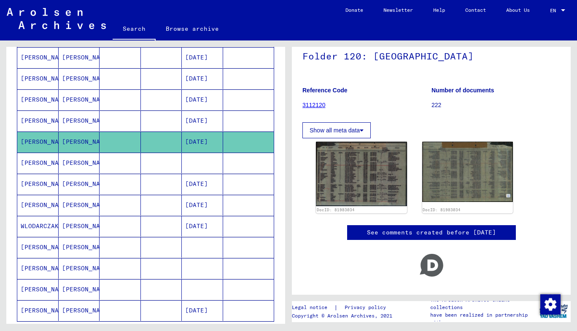
click at [97, 160] on mat-cell "[PERSON_NAME]" at bounding box center [79, 163] width 41 height 21
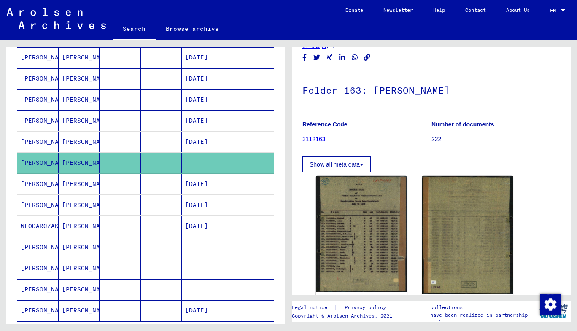
scroll to position [34, 0]
click at [85, 183] on mat-cell "[PERSON_NAME]" at bounding box center [79, 184] width 41 height 21
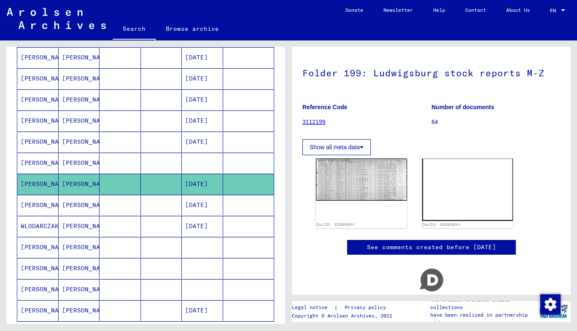
scroll to position [51, 0]
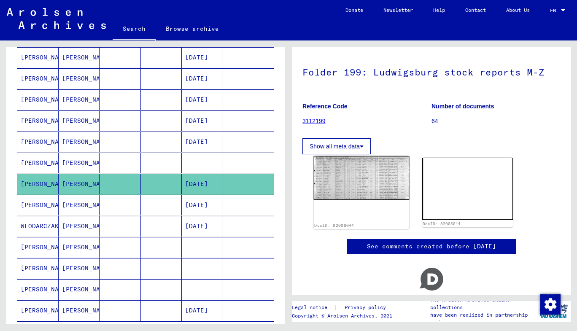
click at [367, 177] on img at bounding box center [361, 178] width 95 height 44
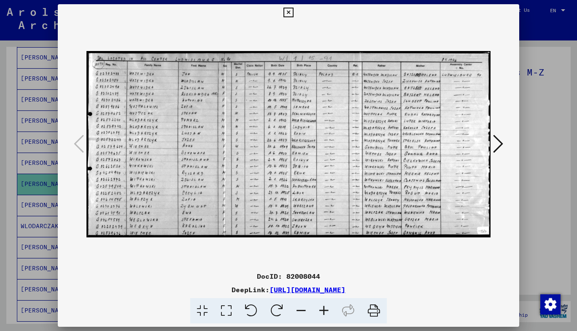
click at [287, 9] on icon at bounding box center [288, 13] width 10 height 10
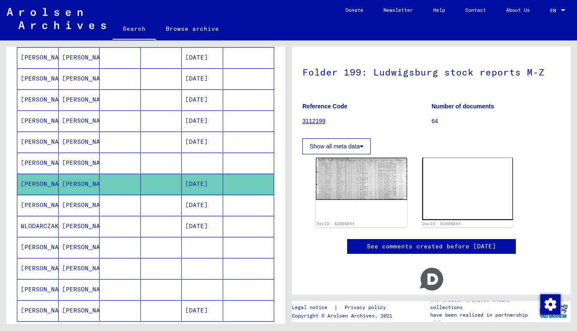
click at [115, 198] on mat-cell at bounding box center [119, 205] width 41 height 21
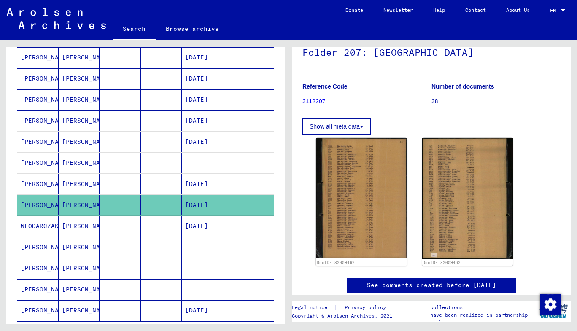
scroll to position [72, 0]
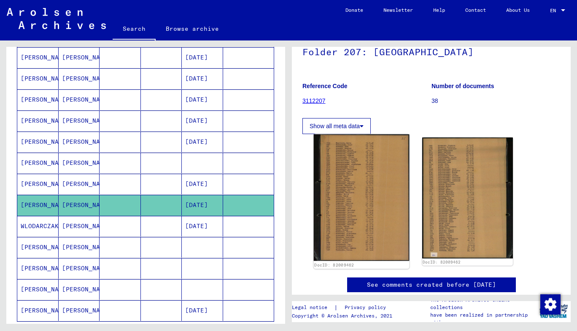
click at [358, 183] on img at bounding box center [361, 197] width 95 height 126
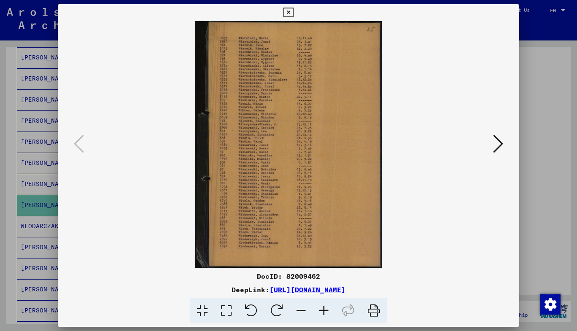
click at [288, 12] on icon at bounding box center [288, 13] width 10 height 10
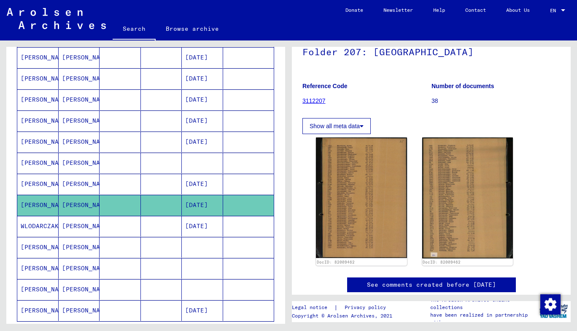
click at [77, 230] on mat-cell "[PERSON_NAME]" at bounding box center [79, 226] width 41 height 21
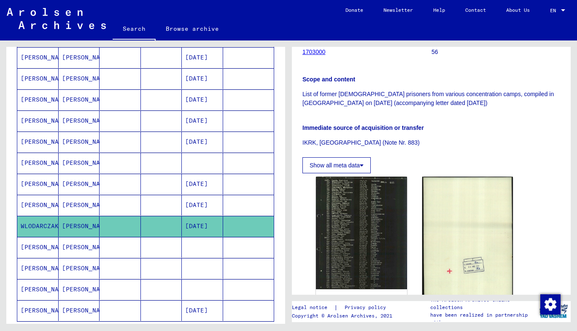
scroll to position [164, 0]
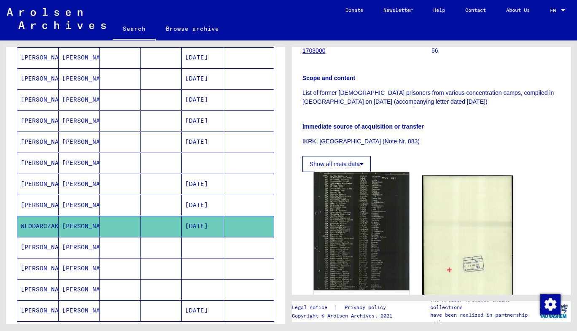
click at [368, 231] on img at bounding box center [361, 231] width 95 height 118
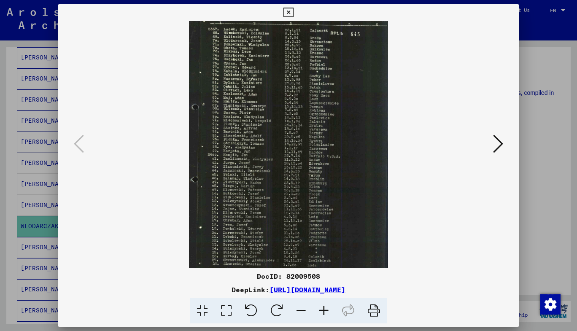
click at [293, 16] on icon at bounding box center [288, 13] width 10 height 10
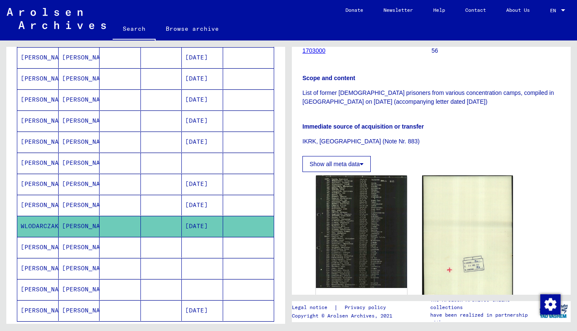
click at [104, 247] on mat-cell at bounding box center [119, 247] width 41 height 21
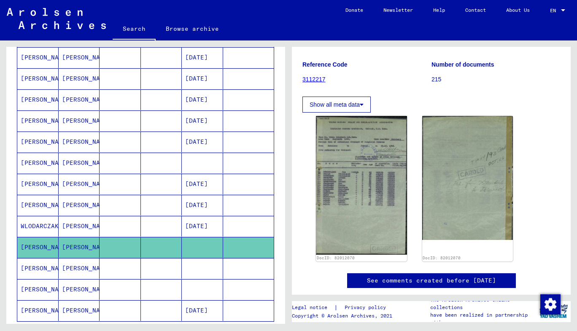
scroll to position [94, 0]
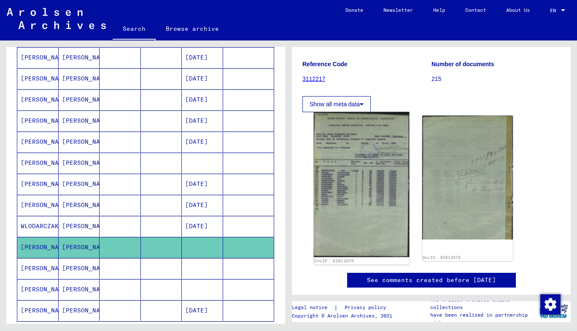
click at [349, 182] on img at bounding box center [361, 184] width 95 height 145
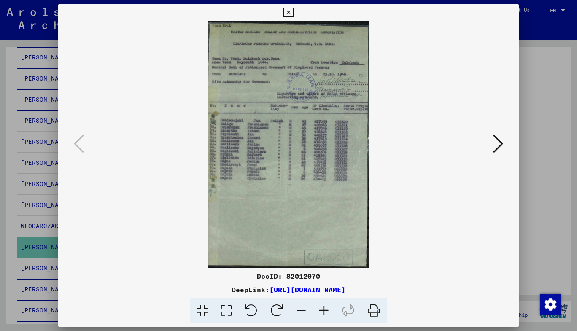
click at [288, 13] on icon at bounding box center [288, 13] width 10 height 10
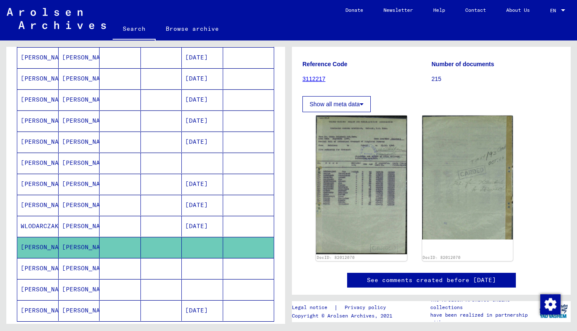
click at [125, 267] on mat-cell at bounding box center [119, 268] width 41 height 21
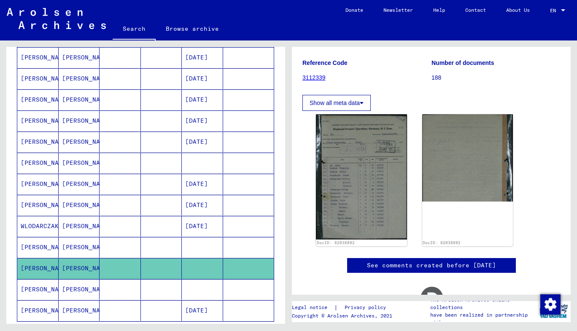
scroll to position [98, 0]
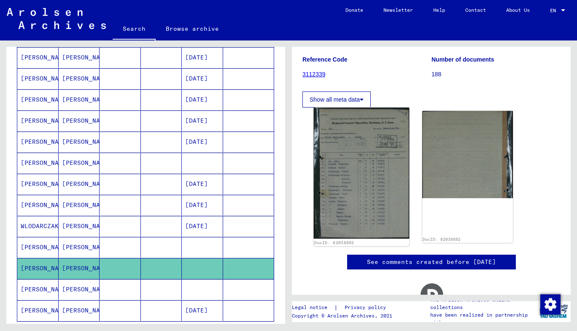
click at [357, 179] on img at bounding box center [361, 172] width 95 height 131
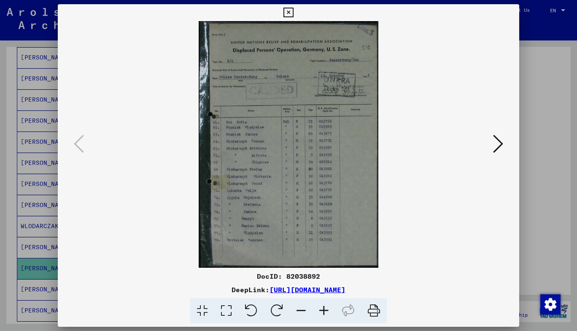
click at [288, 16] on icon at bounding box center [288, 13] width 10 height 10
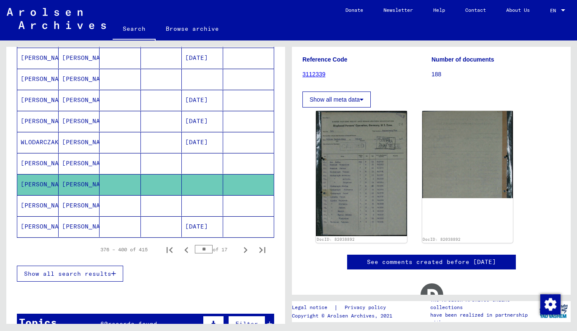
scroll to position [503, 0]
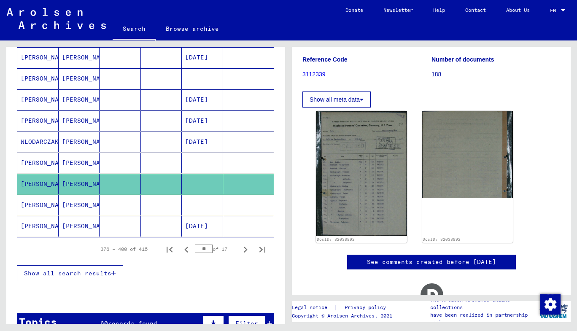
click at [81, 204] on mat-cell "[PERSON_NAME]" at bounding box center [79, 205] width 41 height 21
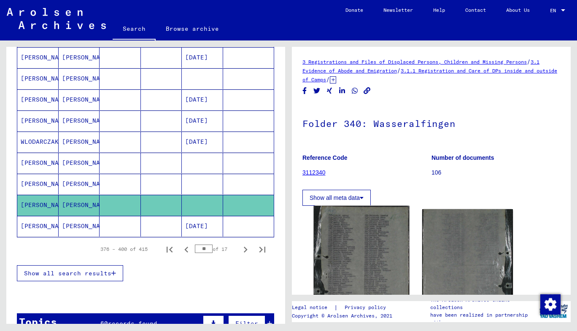
click at [357, 247] on img at bounding box center [361, 273] width 95 height 135
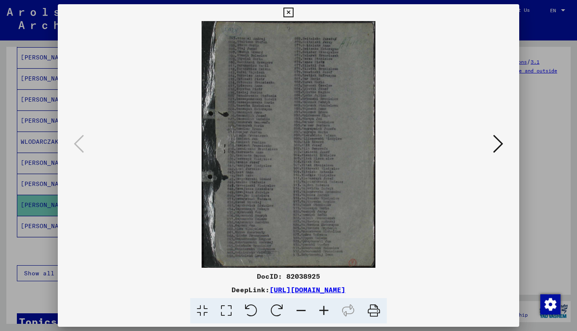
click at [389, 217] on img at bounding box center [288, 144] width 404 height 247
click at [32, 255] on div at bounding box center [288, 165] width 577 height 331
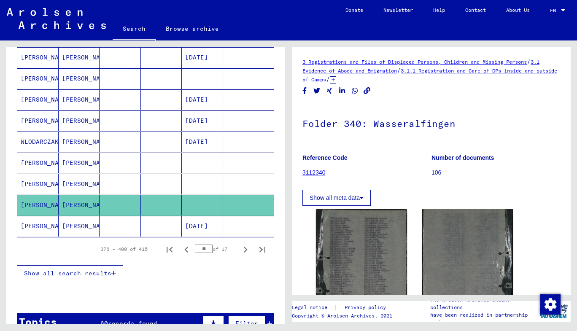
click at [84, 223] on mat-cell "[PERSON_NAME]" at bounding box center [79, 226] width 41 height 21
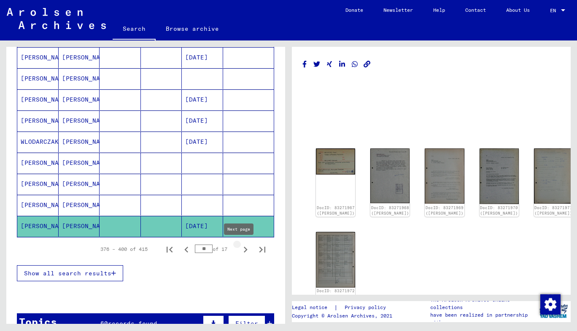
click at [241, 247] on icon "Next page" at bounding box center [245, 250] width 12 height 12
type input "**"
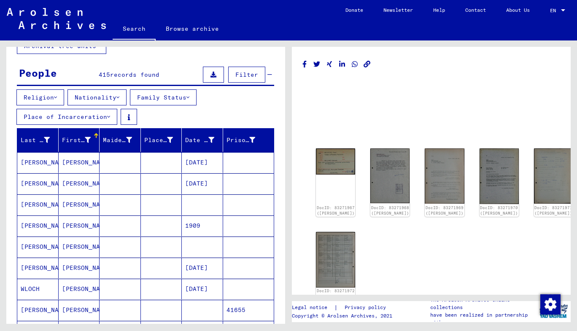
scroll to position [61, 0]
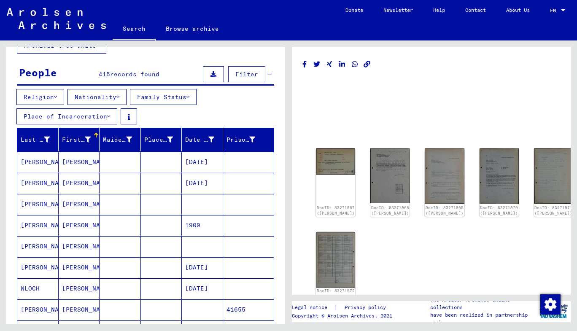
click at [97, 158] on mat-cell "[PERSON_NAME]" at bounding box center [79, 162] width 41 height 21
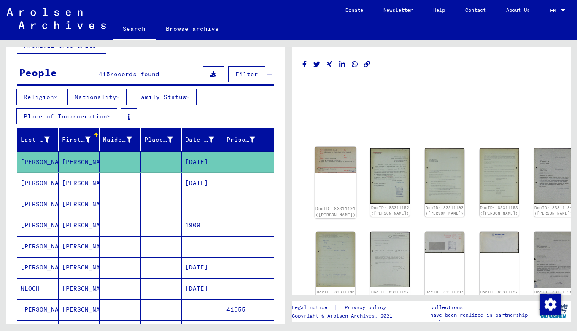
click at [331, 156] on img at bounding box center [335, 160] width 41 height 27
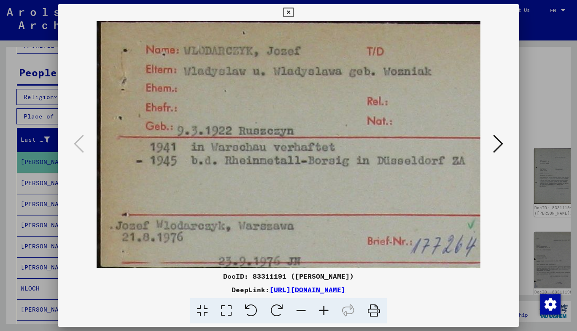
click at [494, 145] on icon at bounding box center [498, 144] width 10 height 20
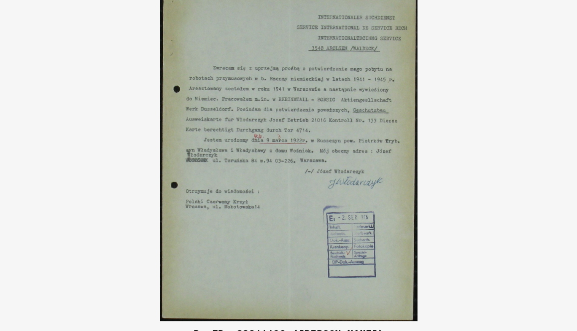
click at [394, 167] on img at bounding box center [288, 144] width 404 height 247
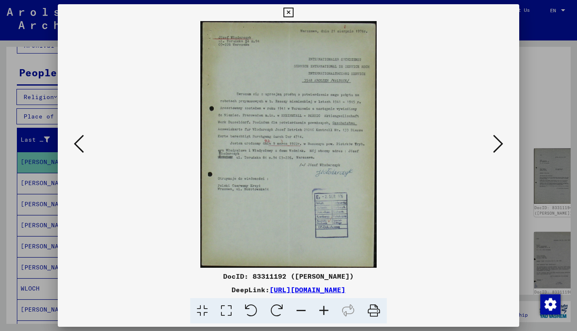
click at [288, 13] on icon at bounding box center [288, 13] width 10 height 10
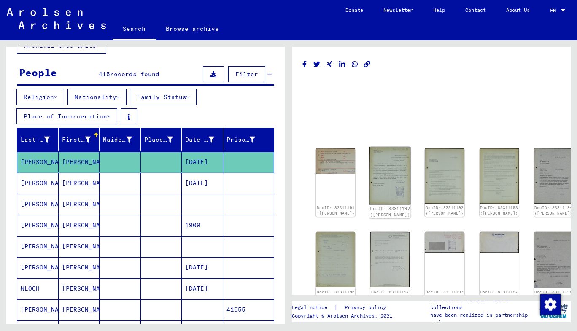
click at [369, 170] on img at bounding box center [389, 176] width 41 height 58
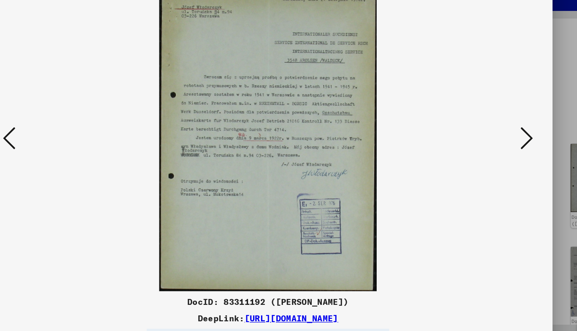
click at [498, 146] on icon at bounding box center [498, 144] width 10 height 20
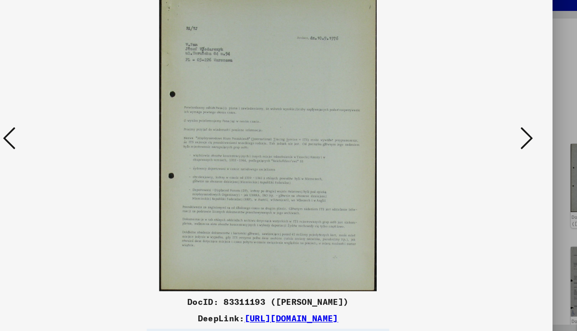
click at [498, 146] on icon at bounding box center [498, 144] width 10 height 20
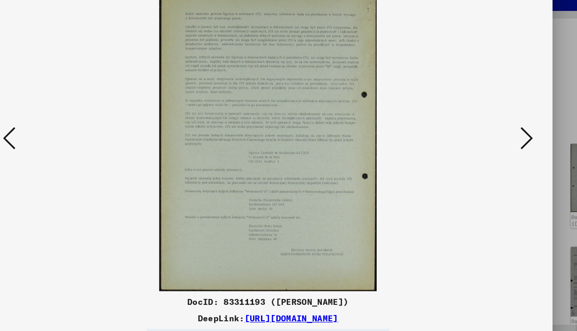
click at [498, 146] on icon at bounding box center [498, 144] width 10 height 20
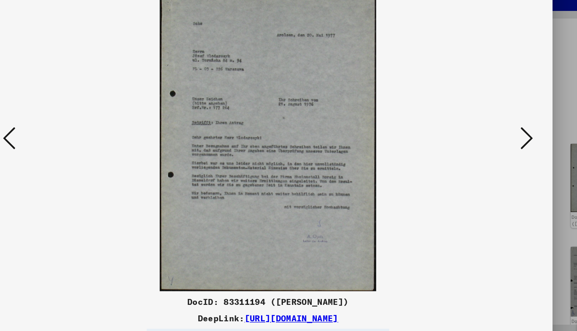
click at [498, 146] on icon at bounding box center [498, 144] width 10 height 20
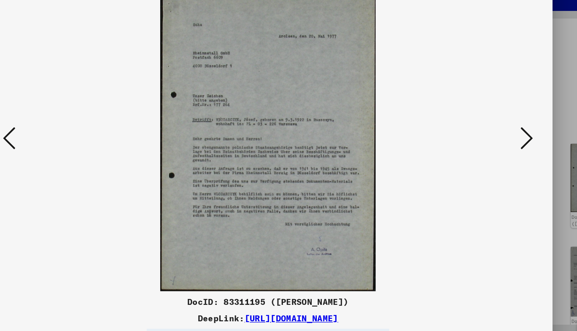
click at [498, 146] on icon at bounding box center [498, 144] width 10 height 20
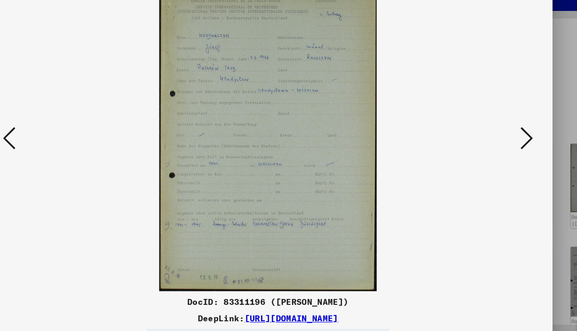
click at [498, 146] on icon at bounding box center [498, 144] width 10 height 20
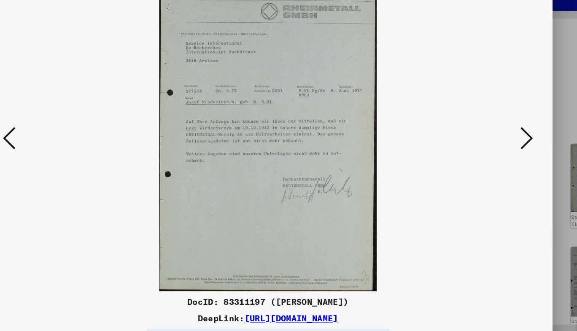
click at [498, 146] on icon at bounding box center [498, 144] width 10 height 20
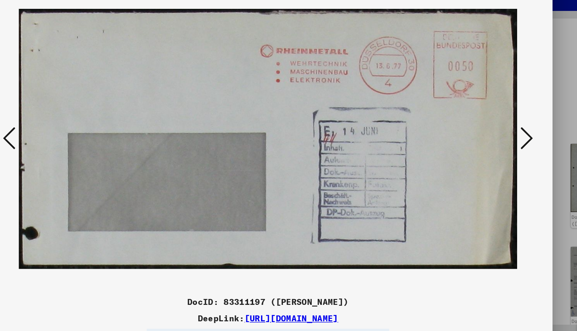
click at [78, 144] on icon at bounding box center [79, 144] width 10 height 20
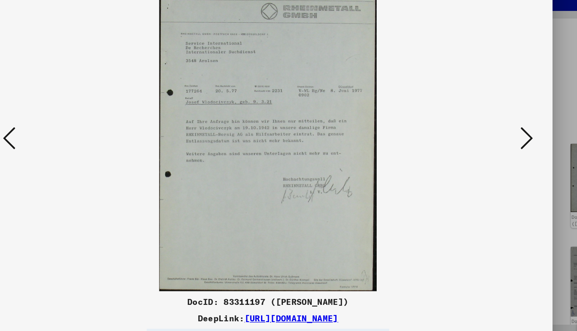
click at [498, 145] on icon at bounding box center [498, 144] width 10 height 20
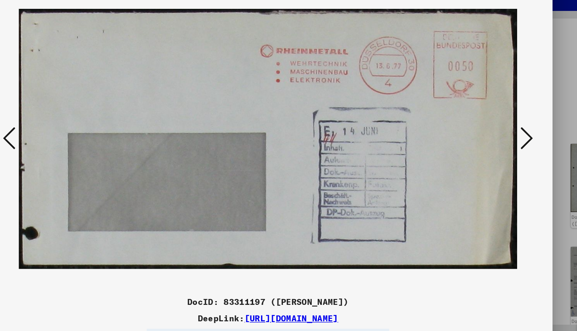
click at [498, 145] on icon at bounding box center [498, 144] width 10 height 20
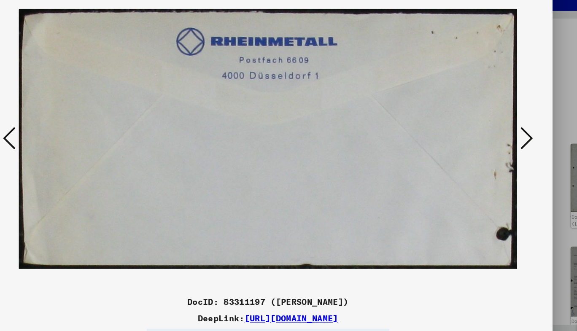
click at [498, 145] on icon at bounding box center [498, 144] width 10 height 20
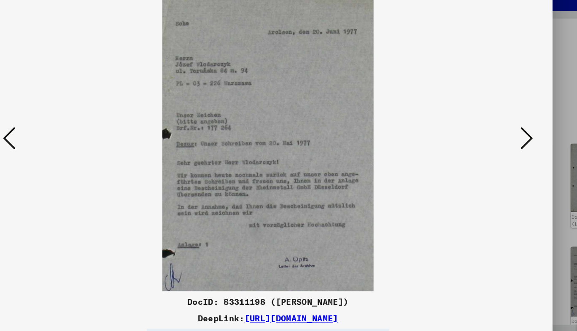
click at [498, 145] on icon at bounding box center [498, 144] width 10 height 20
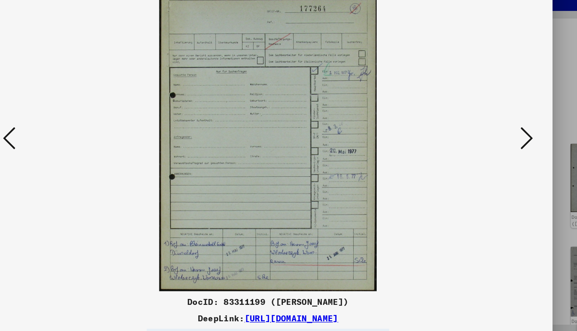
click at [498, 145] on icon at bounding box center [498, 144] width 10 height 20
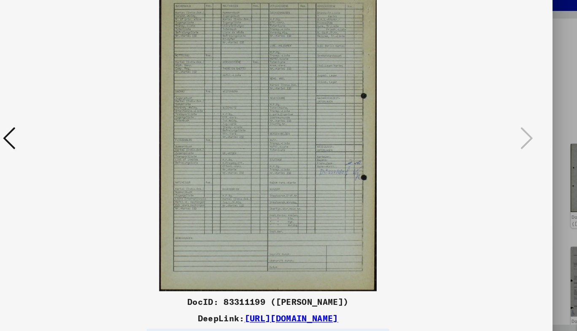
click at [537, 105] on div at bounding box center [288, 165] width 577 height 331
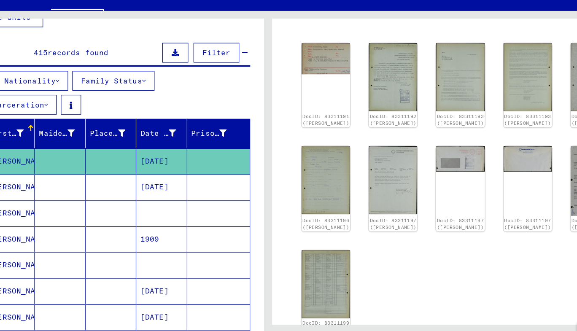
scroll to position [83, 0]
